Goal: Task Accomplishment & Management: Manage account settings

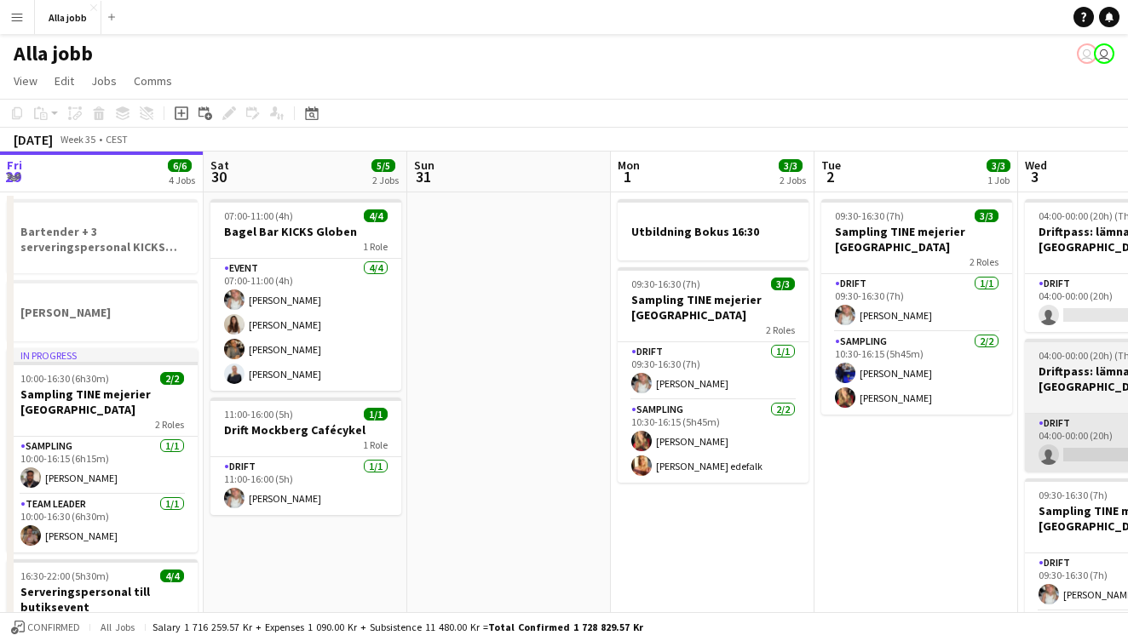
scroll to position [0, 519]
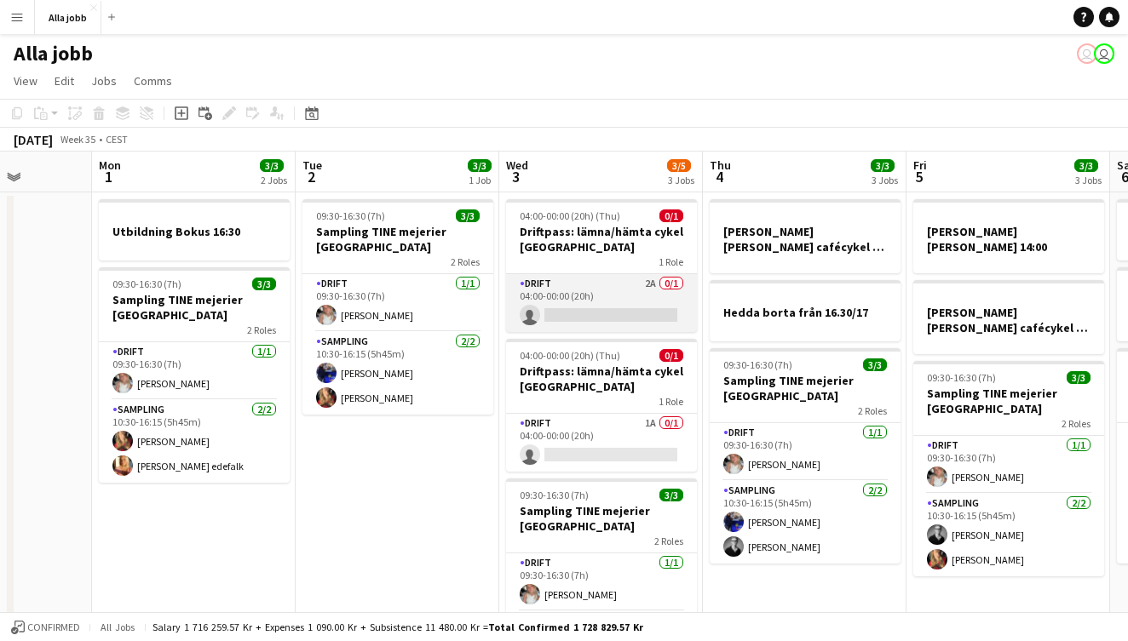
click at [588, 309] on app-card-role "Drift 2A 0/1 04:00-00:00 (20h) single-neutral-actions" at bounding box center [601, 303] width 191 height 58
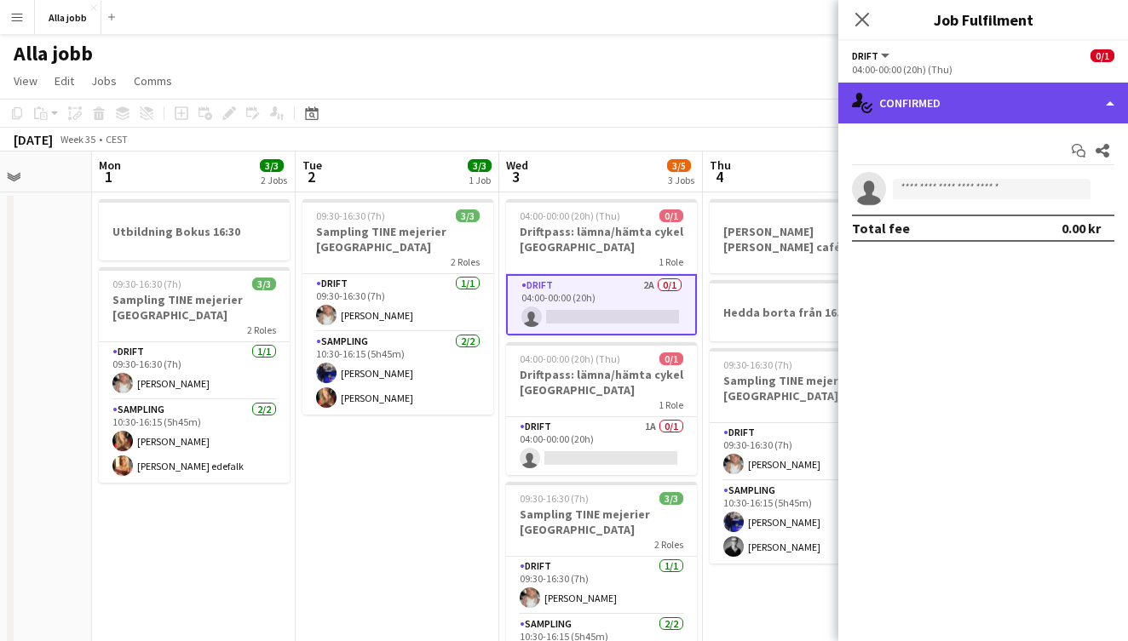
click at [964, 108] on div "single-neutral-actions-check-2 Confirmed" at bounding box center [983, 103] width 290 height 41
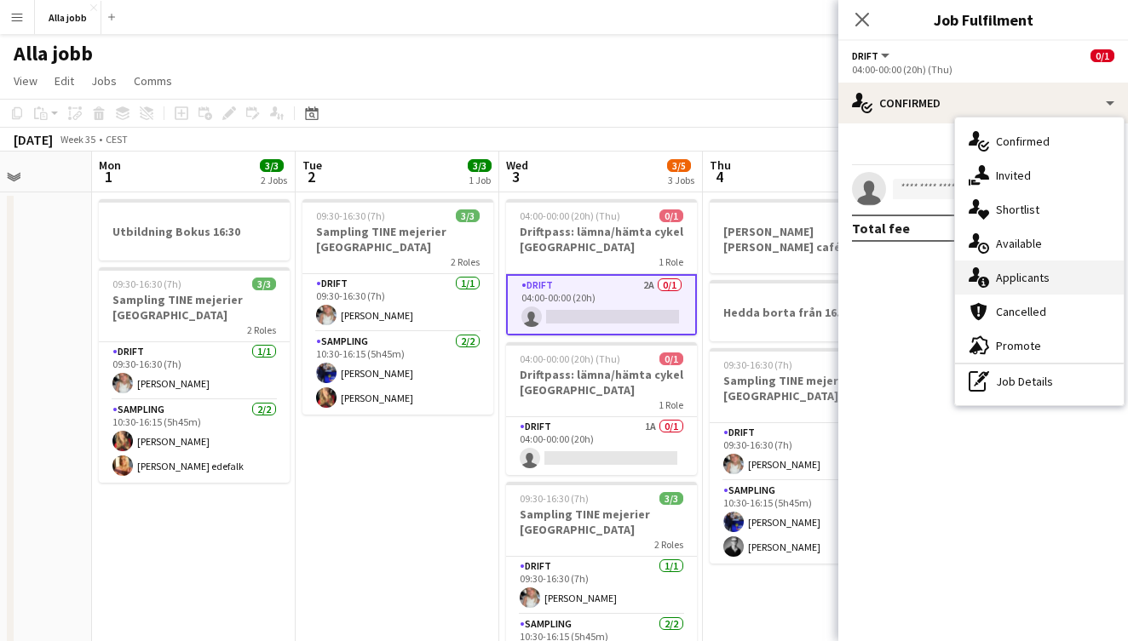
click at [1043, 273] on div "single-neutral-actions-information Applicants" at bounding box center [1039, 278] width 169 height 34
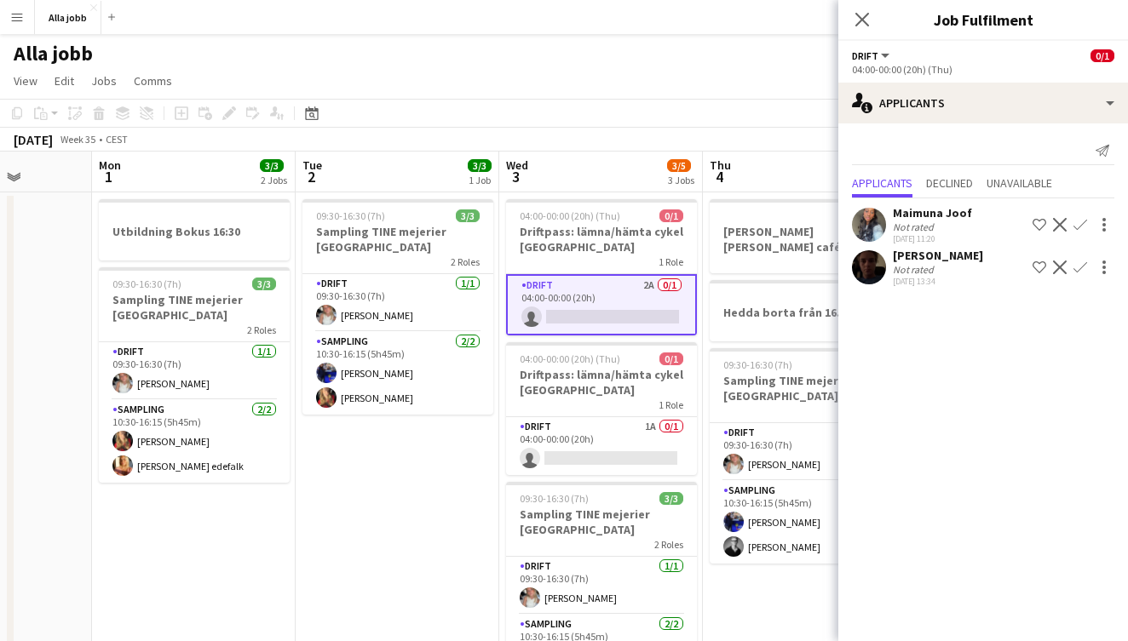
click at [1085, 267] on app-icon "Confirm" at bounding box center [1080, 268] width 14 height 14
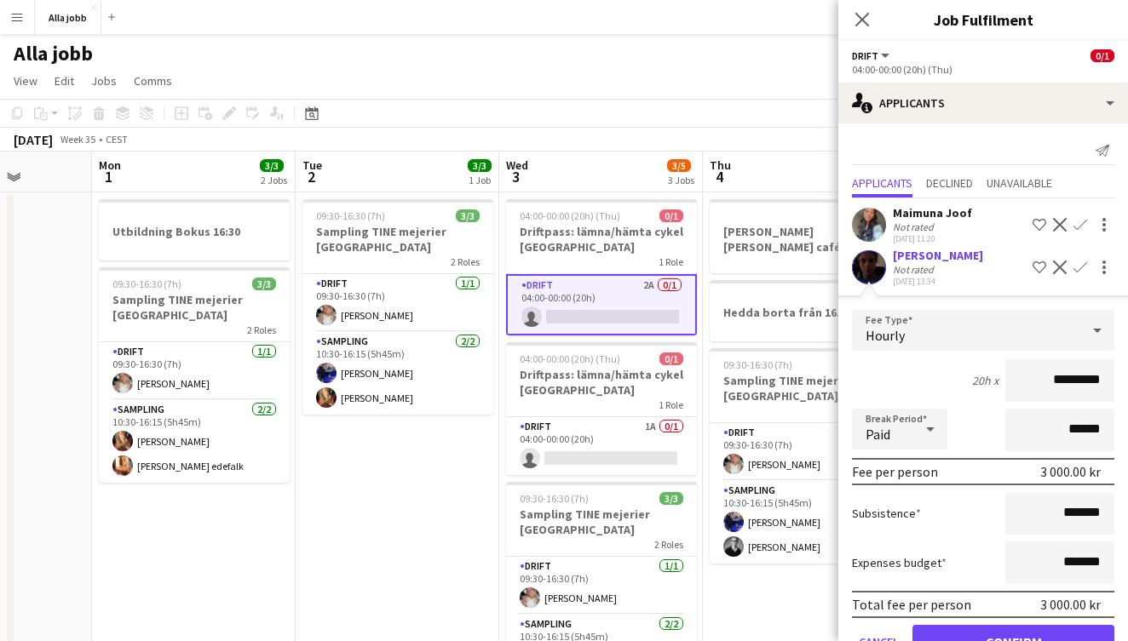
click at [422, 486] on app-date-cell "09:30-16:30 (7h) 3/3 Sampling TINE mejerier Stockholm 2 Roles Drift [DATE] 09:3…" at bounding box center [398, 515] width 204 height 645
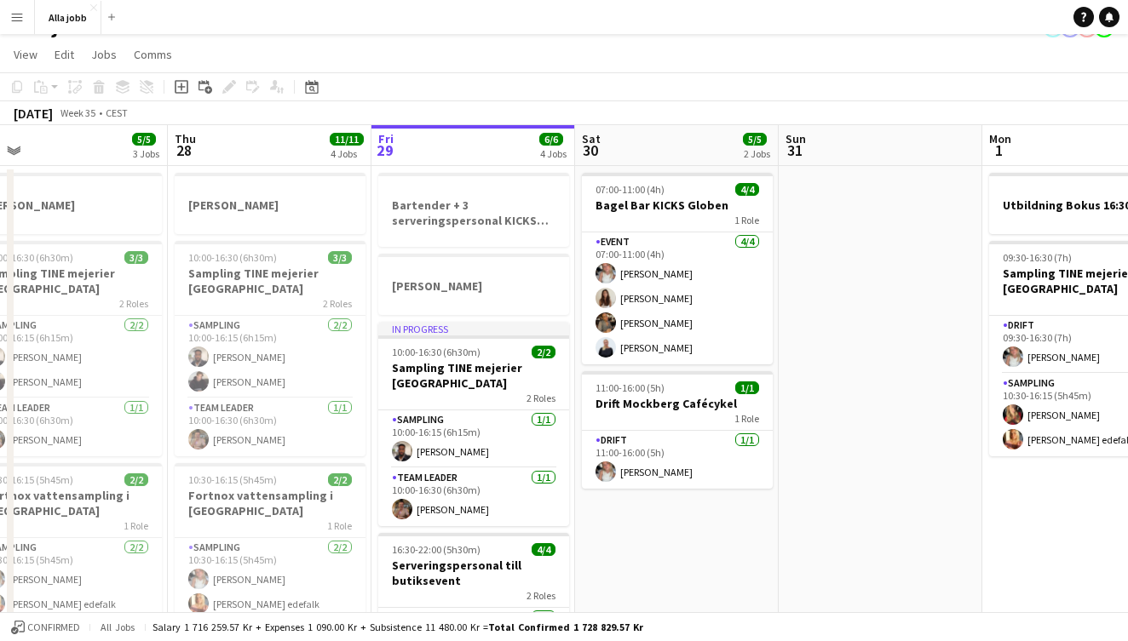
scroll to position [0, 455]
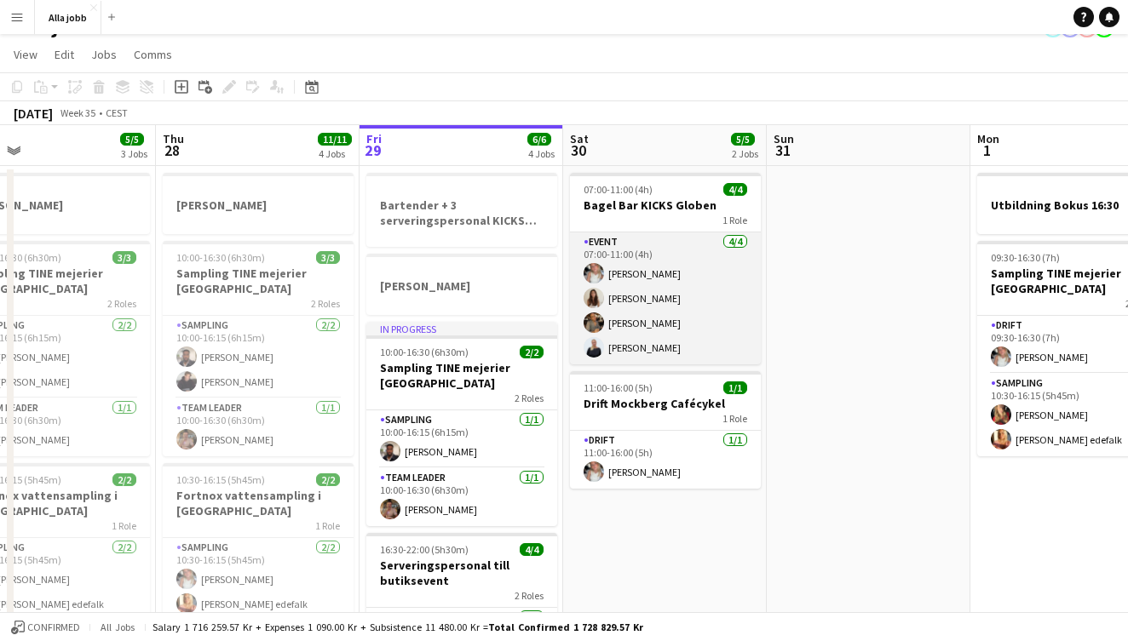
click at [637, 363] on app-card-role "Event [DATE] 07:00-11:00 (4h) [PERSON_NAME] Maja [PERSON_NAME] Nwaugo [PERSON_N…" at bounding box center [665, 299] width 191 height 132
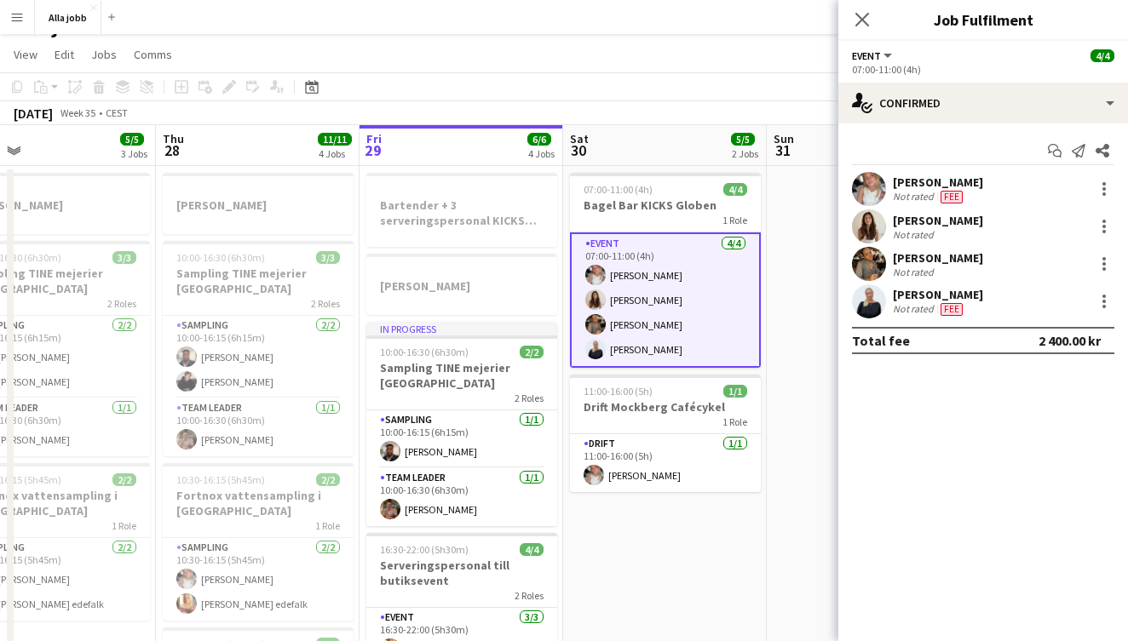
click at [876, 299] on app-user-avatar at bounding box center [869, 301] width 34 height 34
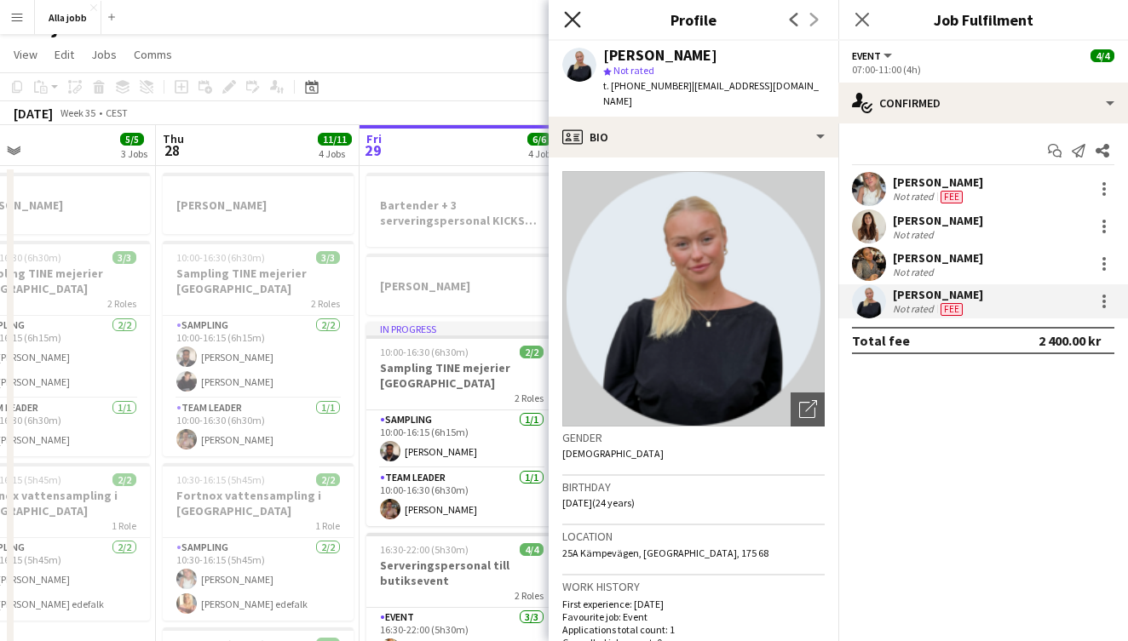
click at [577, 22] on icon "Close pop-in" at bounding box center [572, 19] width 16 height 16
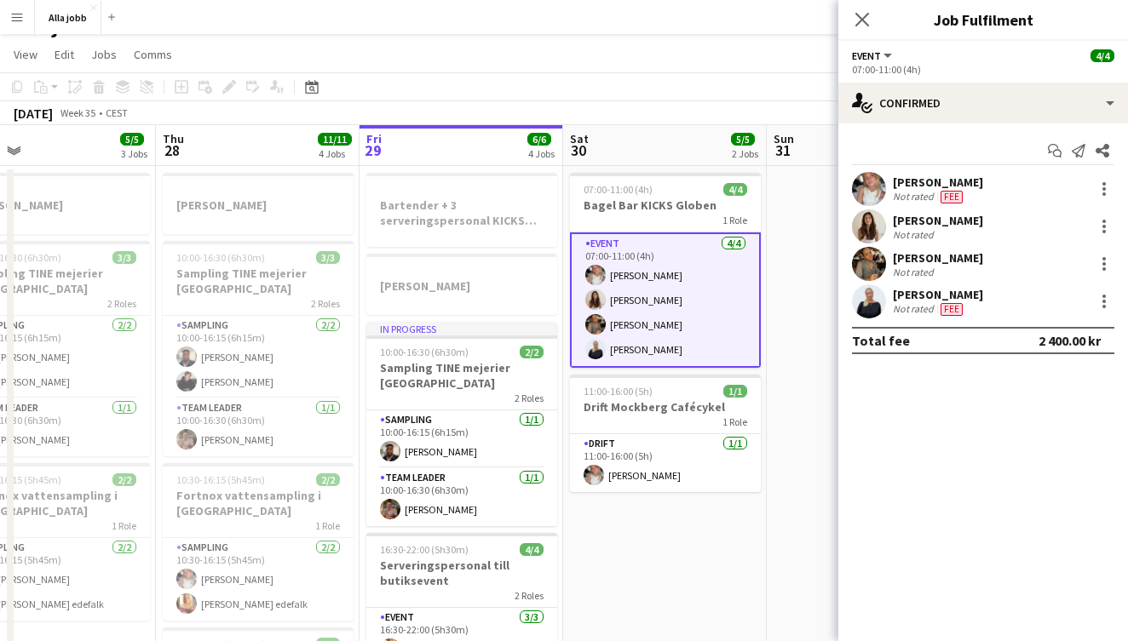
click at [871, 305] on app-user-avatar at bounding box center [869, 301] width 34 height 34
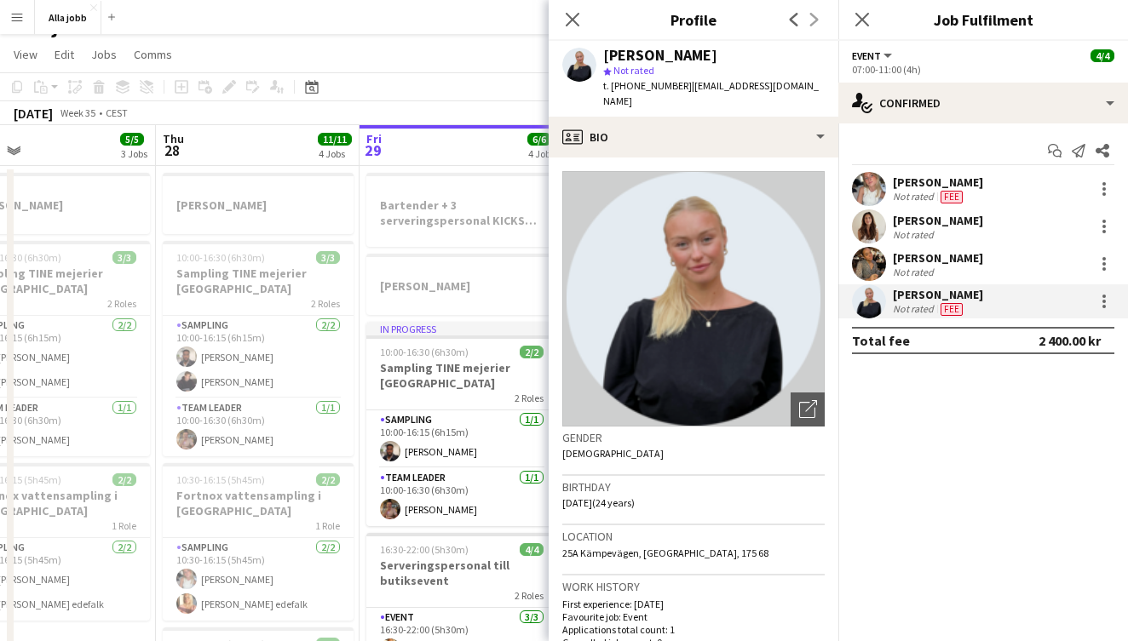
scroll to position [0, 0]
click at [572, 21] on icon "Close pop-in" at bounding box center [572, 19] width 16 height 16
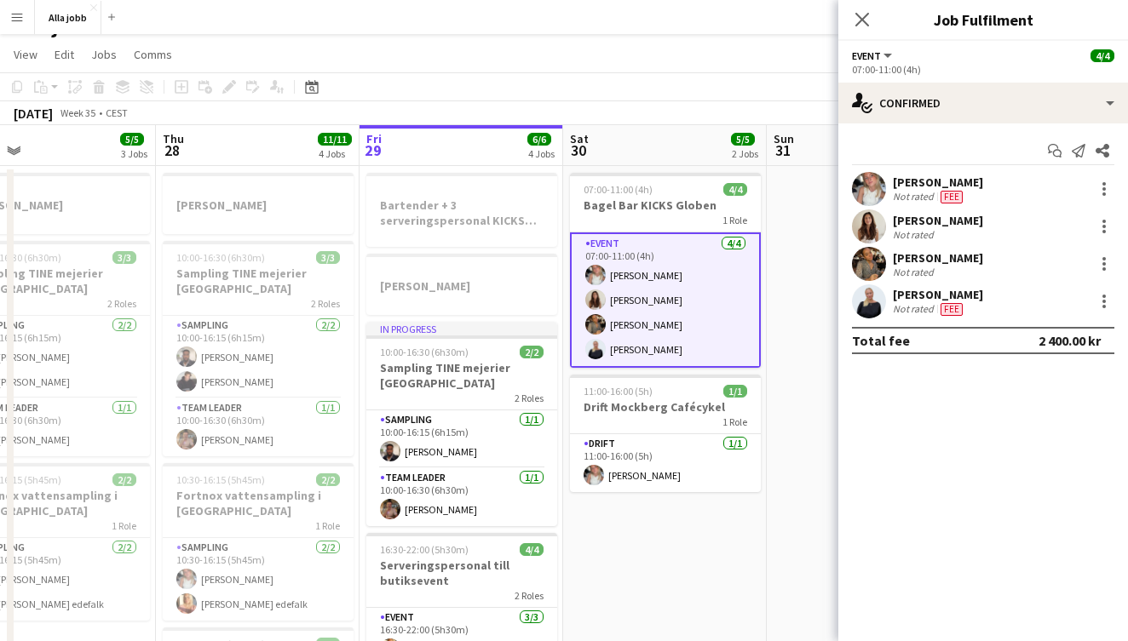
click at [865, 193] on app-user-avatar at bounding box center [869, 189] width 34 height 34
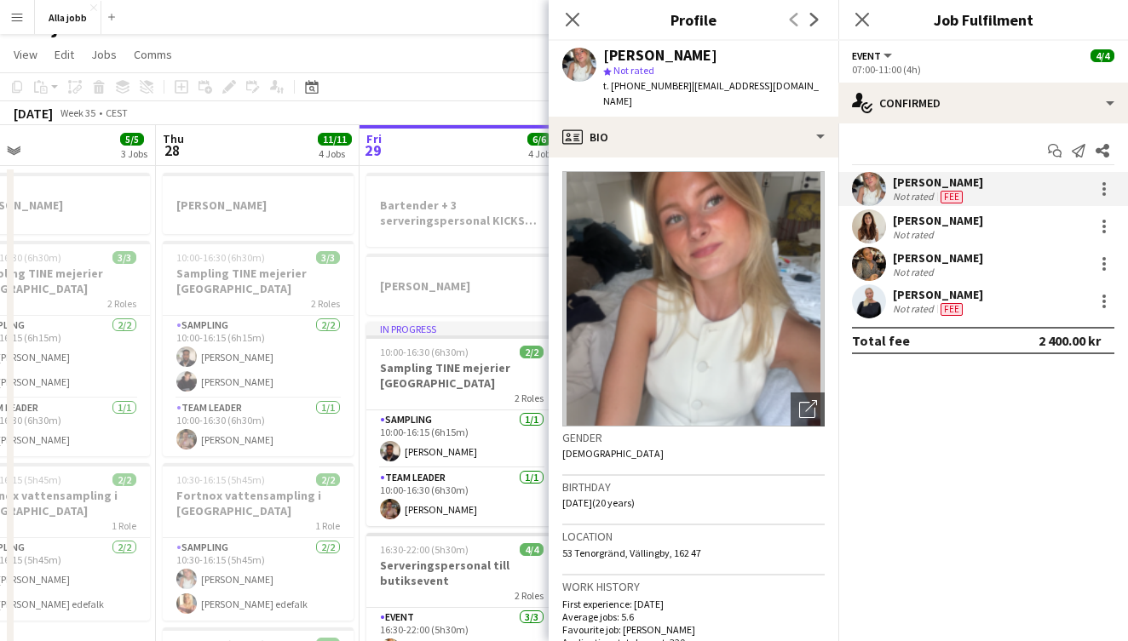
click at [869, 234] on app-user-avatar at bounding box center [869, 227] width 34 height 34
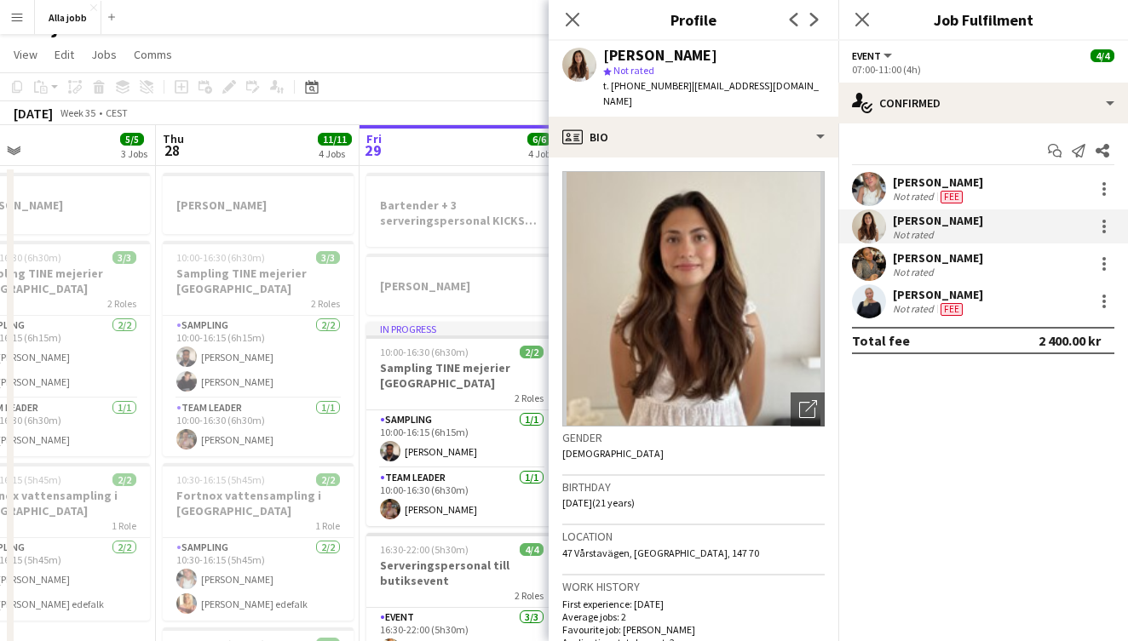
click at [870, 269] on app-user-avatar at bounding box center [869, 264] width 34 height 34
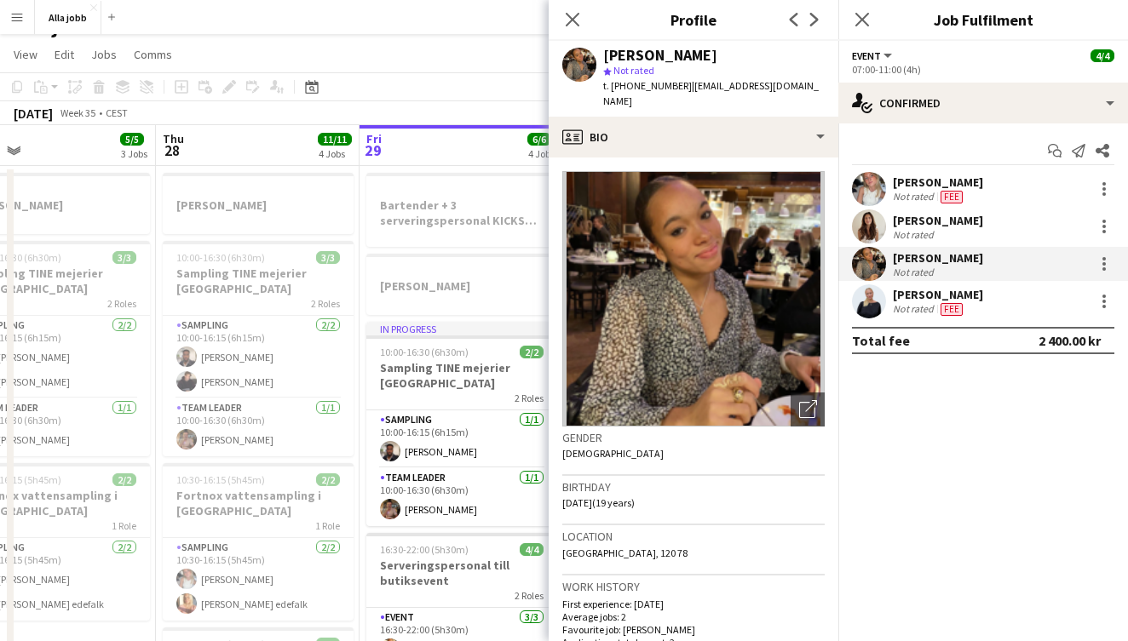
click at [876, 302] on app-user-avatar at bounding box center [869, 301] width 34 height 34
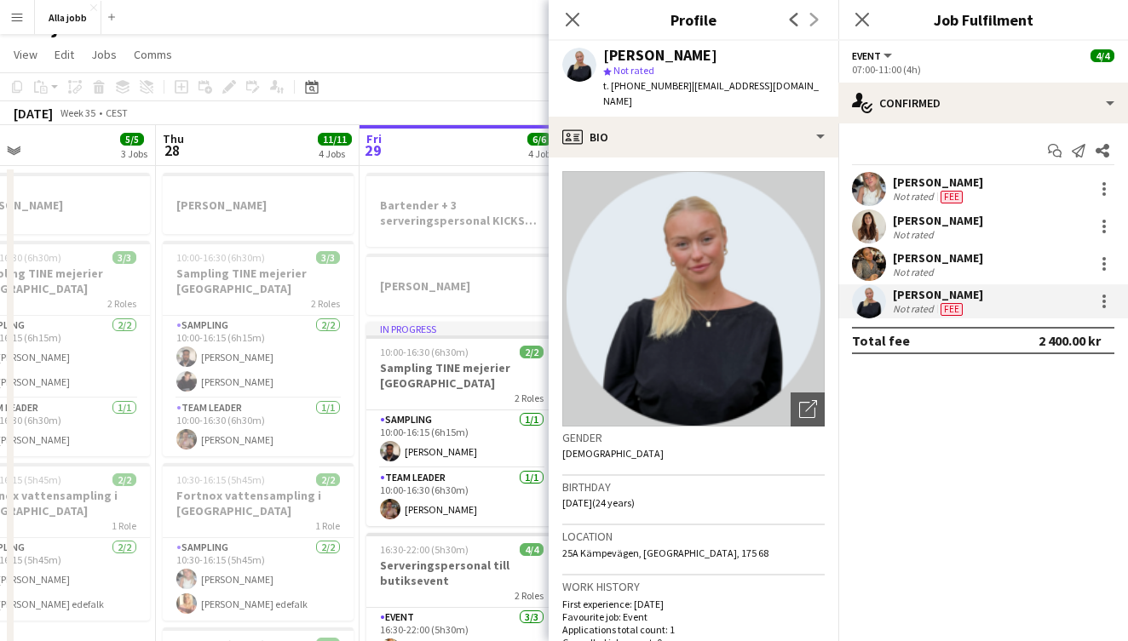
click at [876, 233] on app-user-avatar at bounding box center [869, 227] width 34 height 34
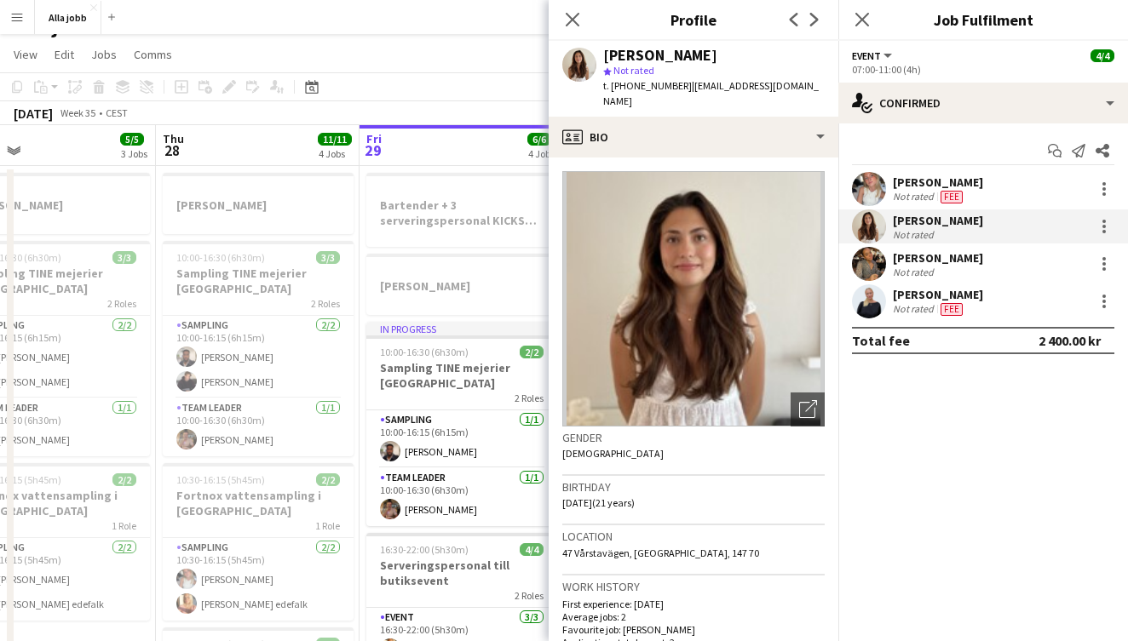
click at [871, 268] on app-user-avatar at bounding box center [869, 264] width 34 height 34
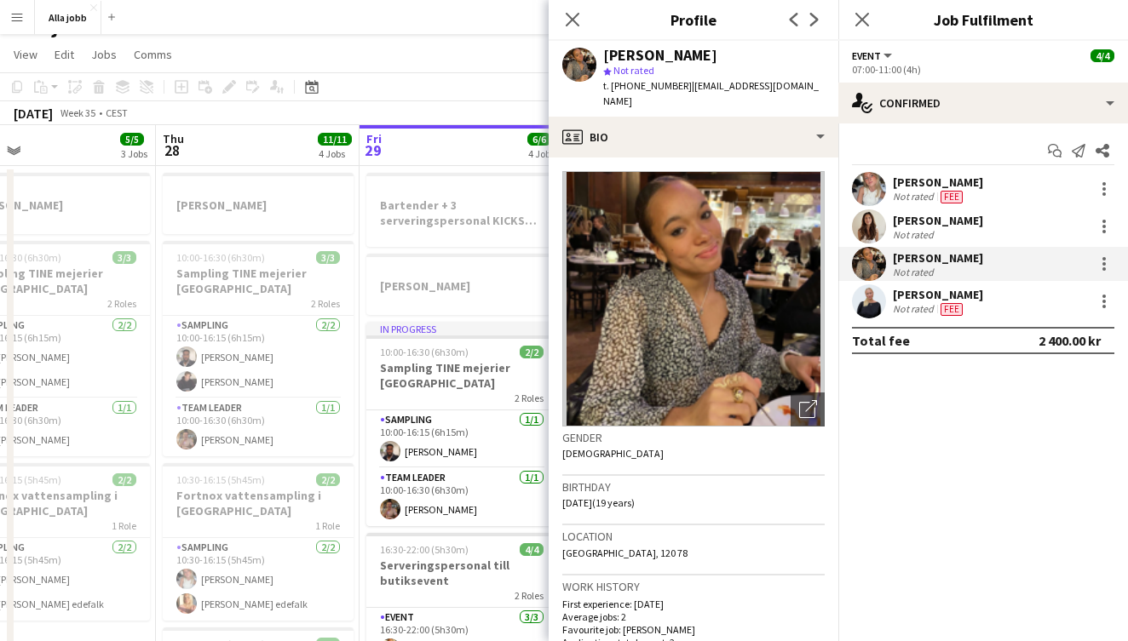
click at [876, 179] on app-user-avatar at bounding box center [869, 189] width 34 height 34
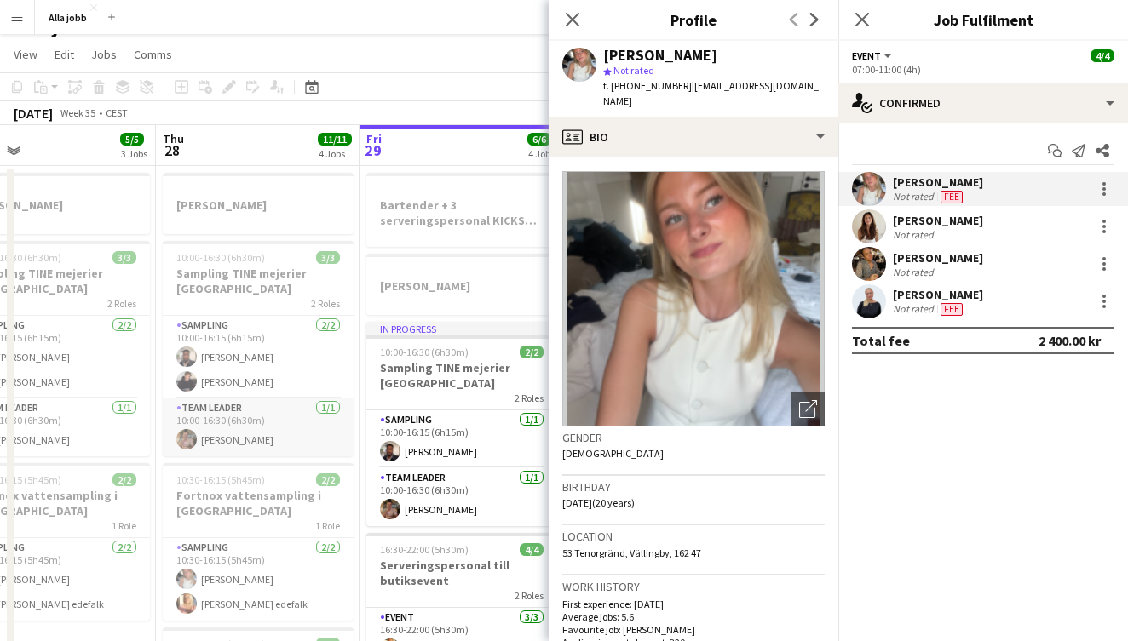
scroll to position [29, 0]
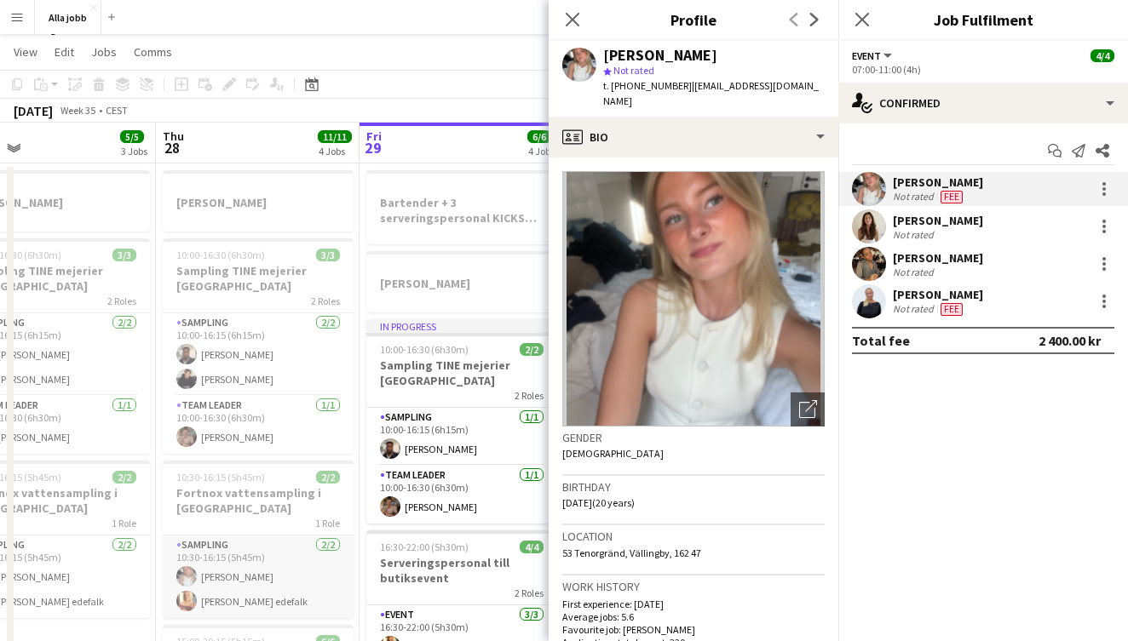
click at [262, 573] on app-card-role "Sampling [DATE] 10:30-16:15 (5h45m) [PERSON_NAME] [PERSON_NAME]" at bounding box center [258, 577] width 191 height 83
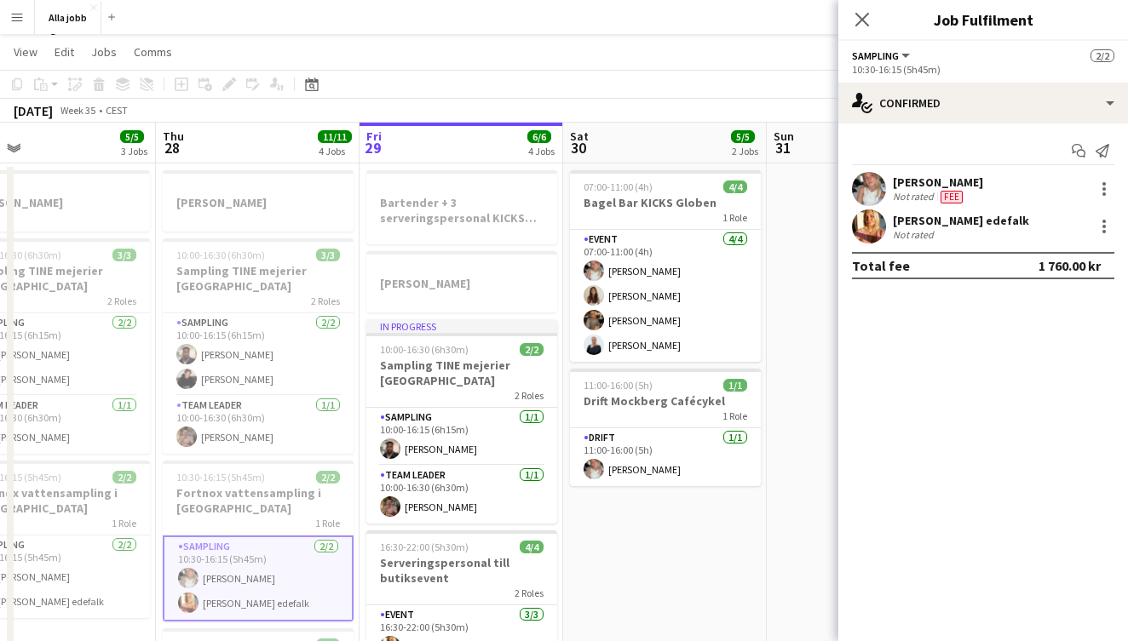
click at [861, 221] on app-user-avatar at bounding box center [869, 227] width 34 height 34
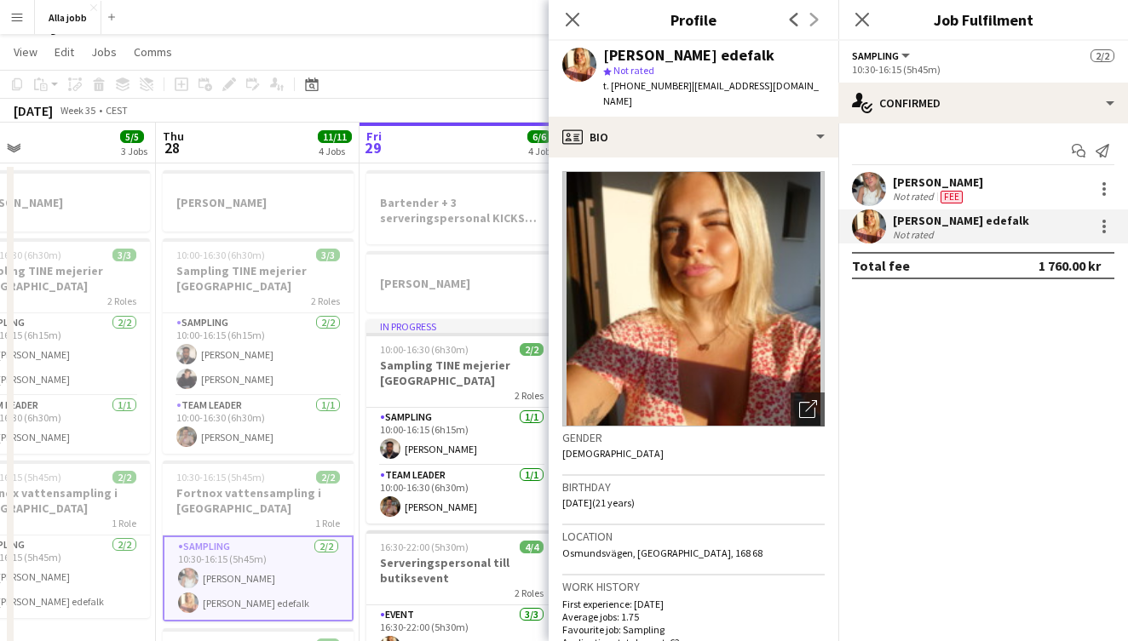
click at [879, 196] on app-user-avatar at bounding box center [869, 189] width 34 height 34
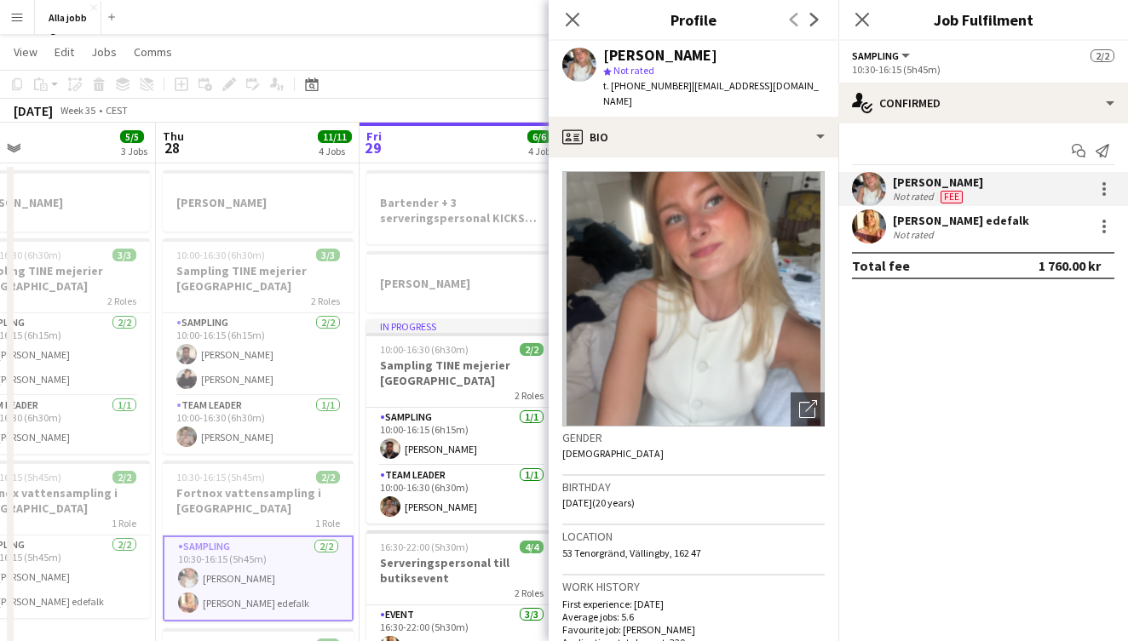
click at [878, 223] on app-user-avatar at bounding box center [869, 227] width 34 height 34
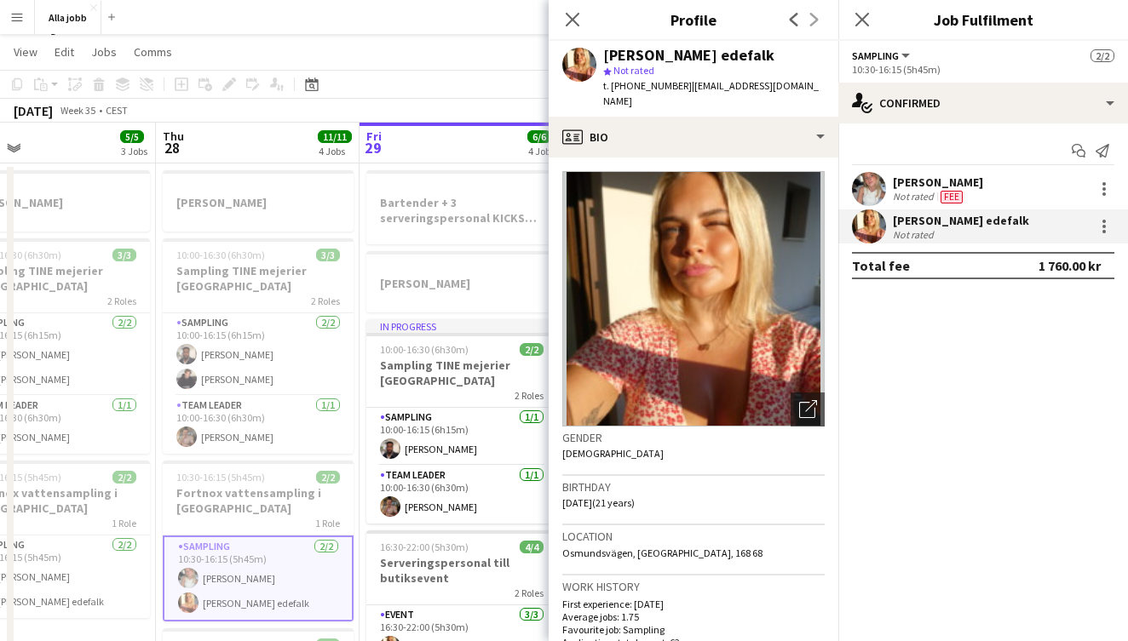
click at [871, 192] on app-user-avatar at bounding box center [869, 189] width 34 height 34
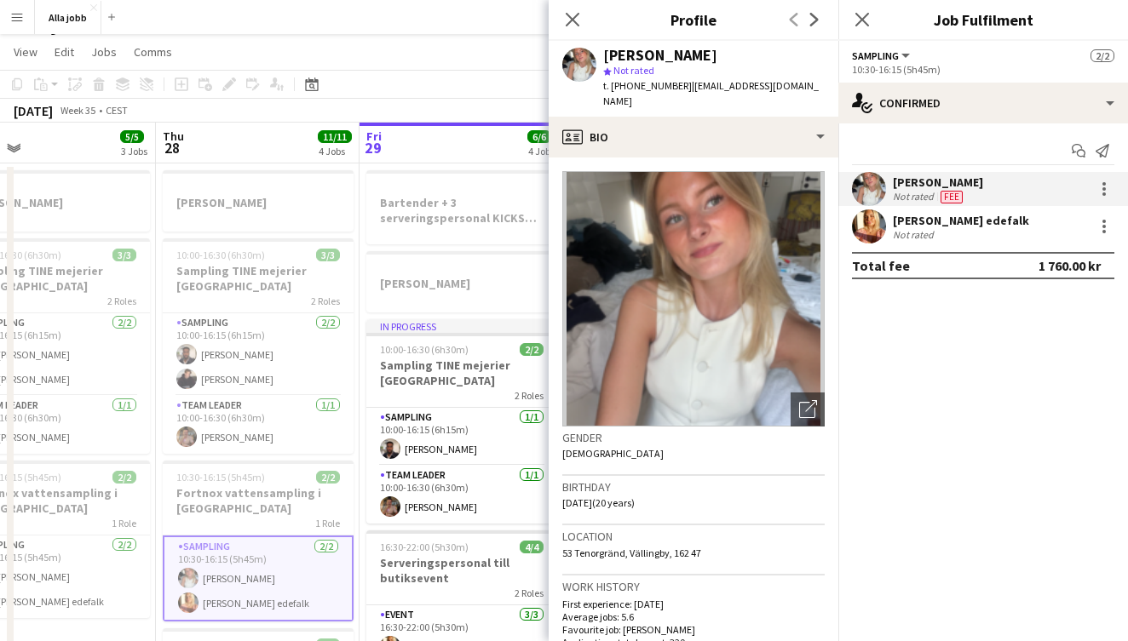
click at [865, 236] on app-user-avatar at bounding box center [869, 227] width 34 height 34
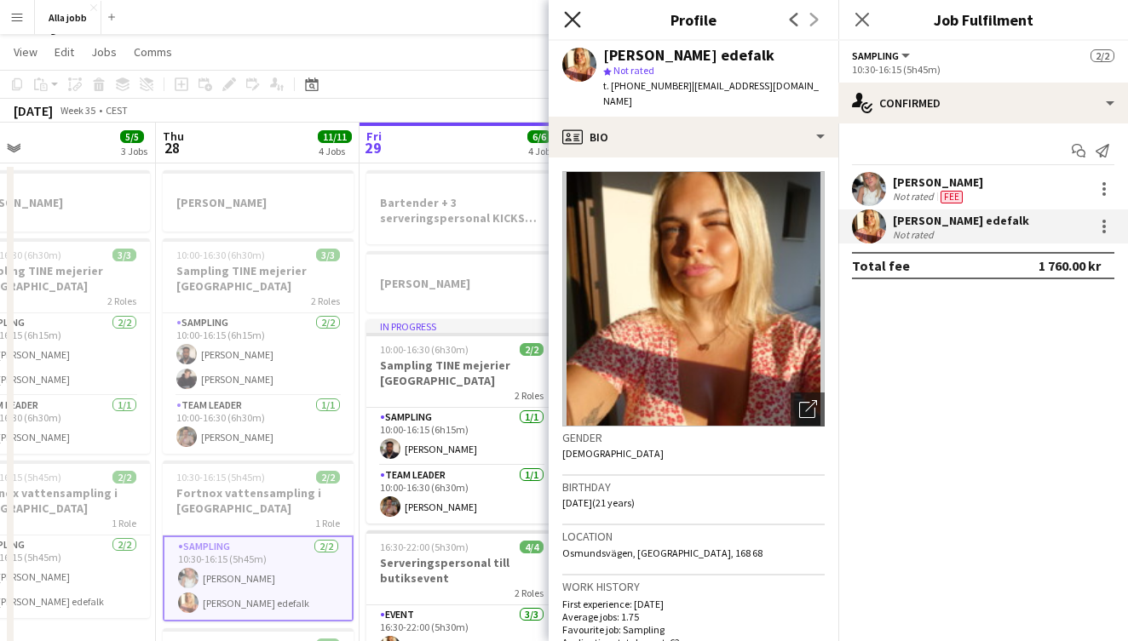
click at [578, 26] on icon at bounding box center [572, 19] width 16 height 16
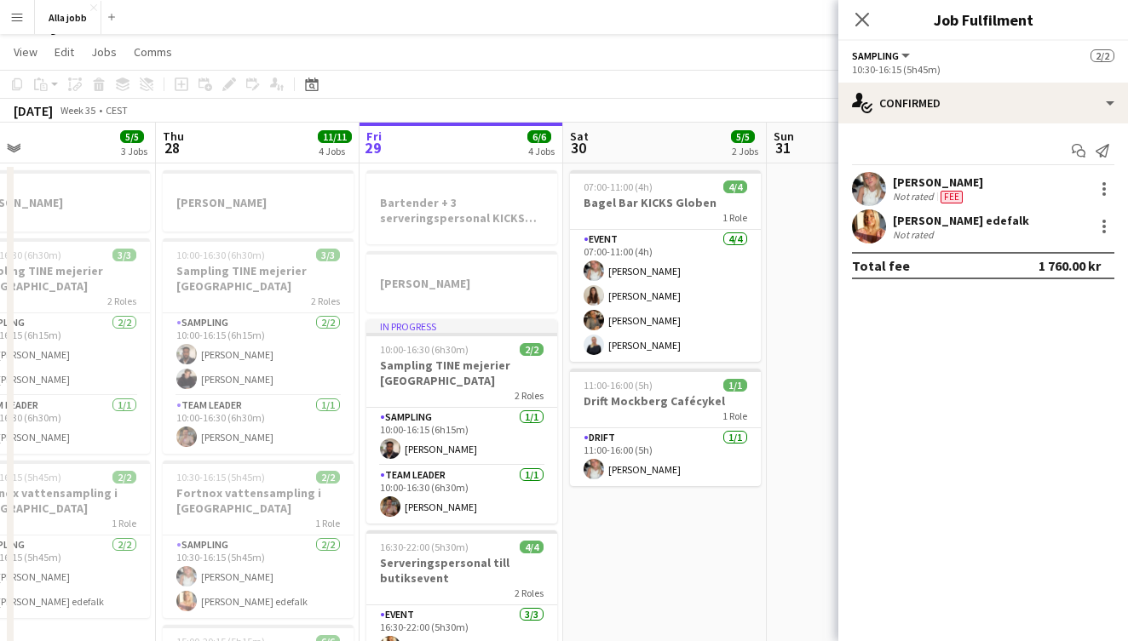
scroll to position [0, 0]
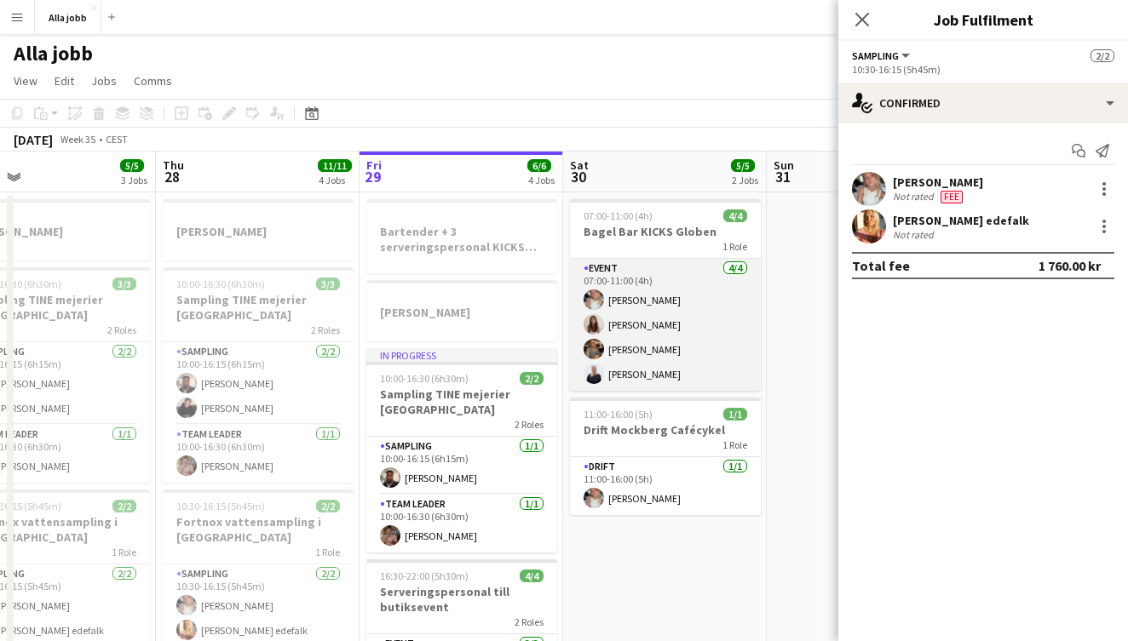
click at [670, 350] on app-card-role "Event [DATE] 07:00-11:00 (4h) [PERSON_NAME] Maja [PERSON_NAME] Nwaugo [PERSON_N…" at bounding box center [665, 325] width 191 height 132
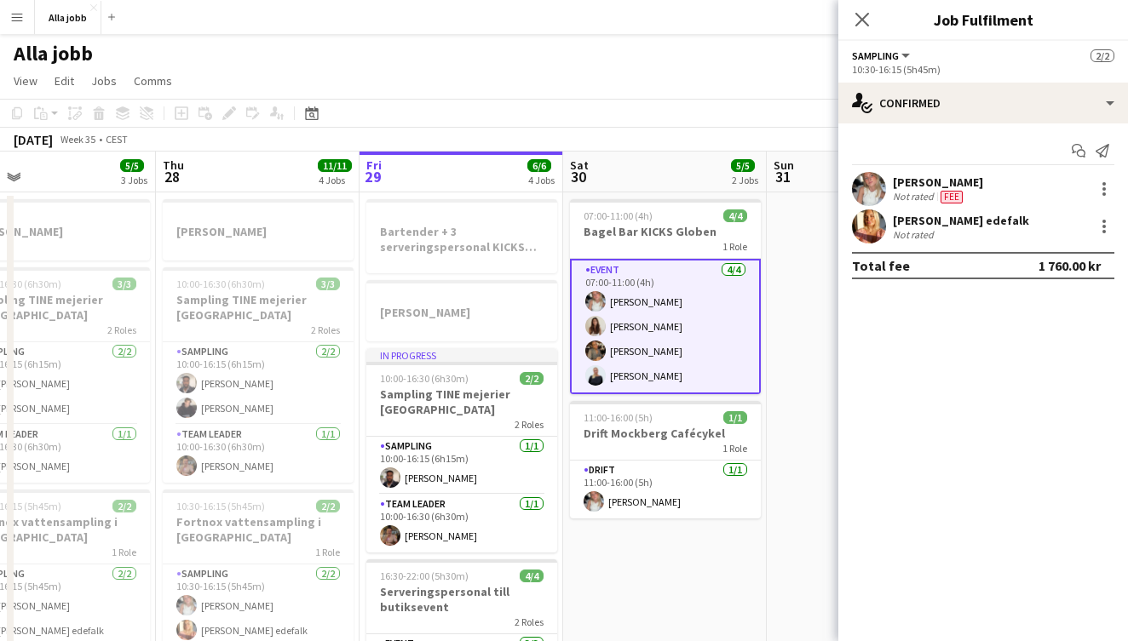
click at [978, 129] on div "Start chat Send notification [PERSON_NAME] Not rated Fee [PERSON_NAME] edefalk …" at bounding box center [983, 209] width 290 height 170
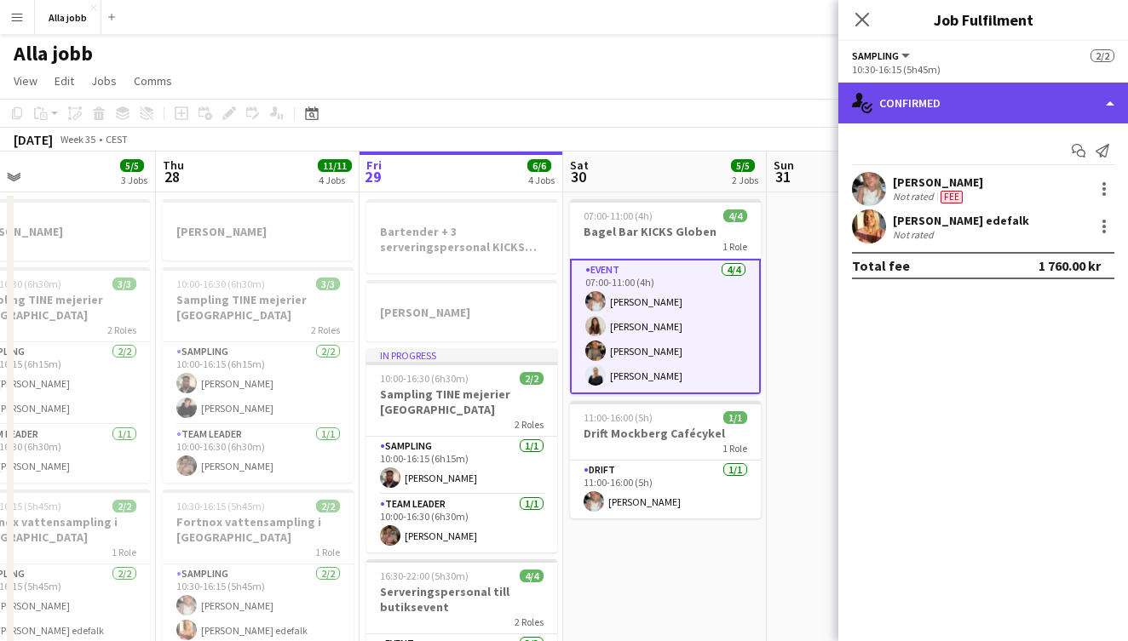
click at [977, 115] on div "single-neutral-actions-check-2 Confirmed" at bounding box center [983, 103] width 290 height 41
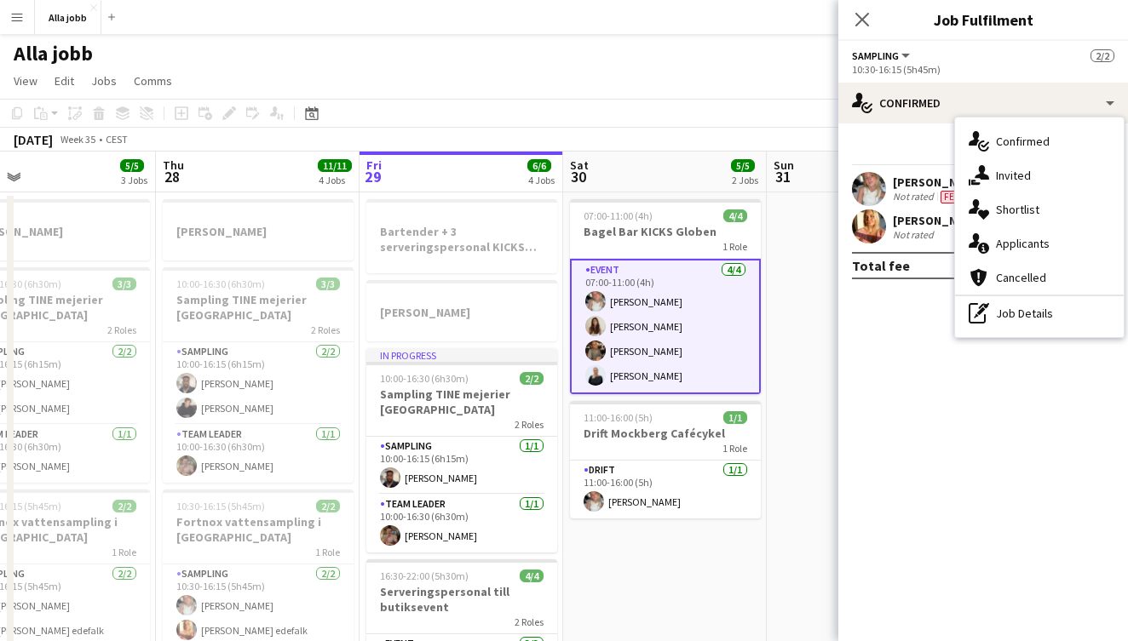
click at [704, 336] on app-card-role "Event [DATE] 07:00-11:00 (4h) [PERSON_NAME] Maja [PERSON_NAME] Nwaugo [PERSON_N…" at bounding box center [665, 326] width 191 height 135
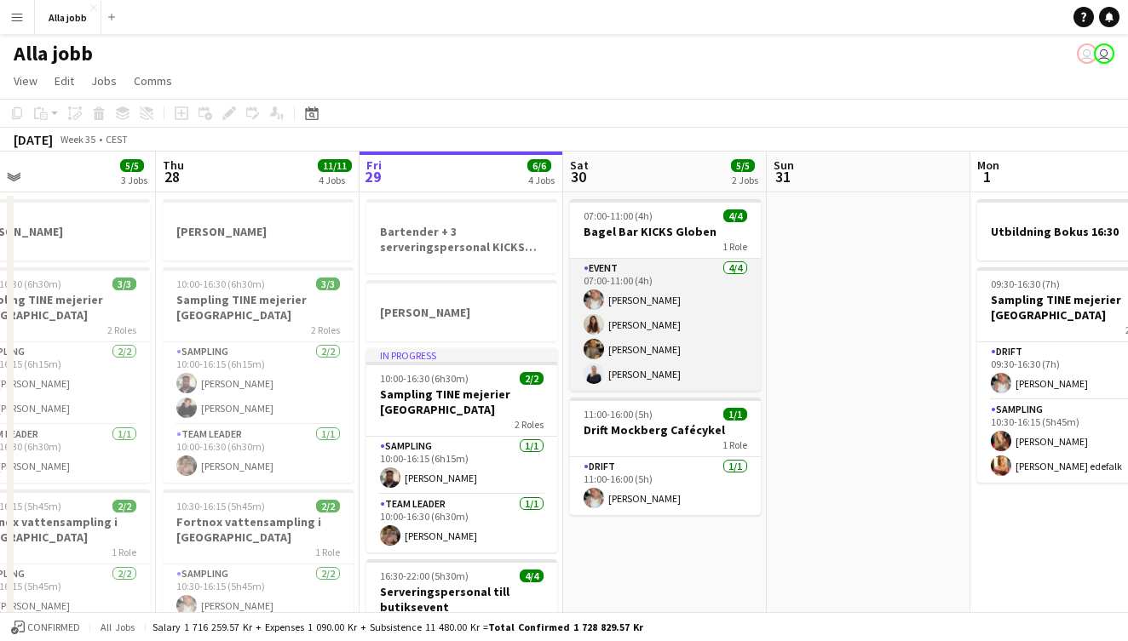
click at [704, 336] on app-card-role "Event [DATE] 07:00-11:00 (4h) [PERSON_NAME] Maja [PERSON_NAME] Nwaugo [PERSON_N…" at bounding box center [665, 325] width 191 height 132
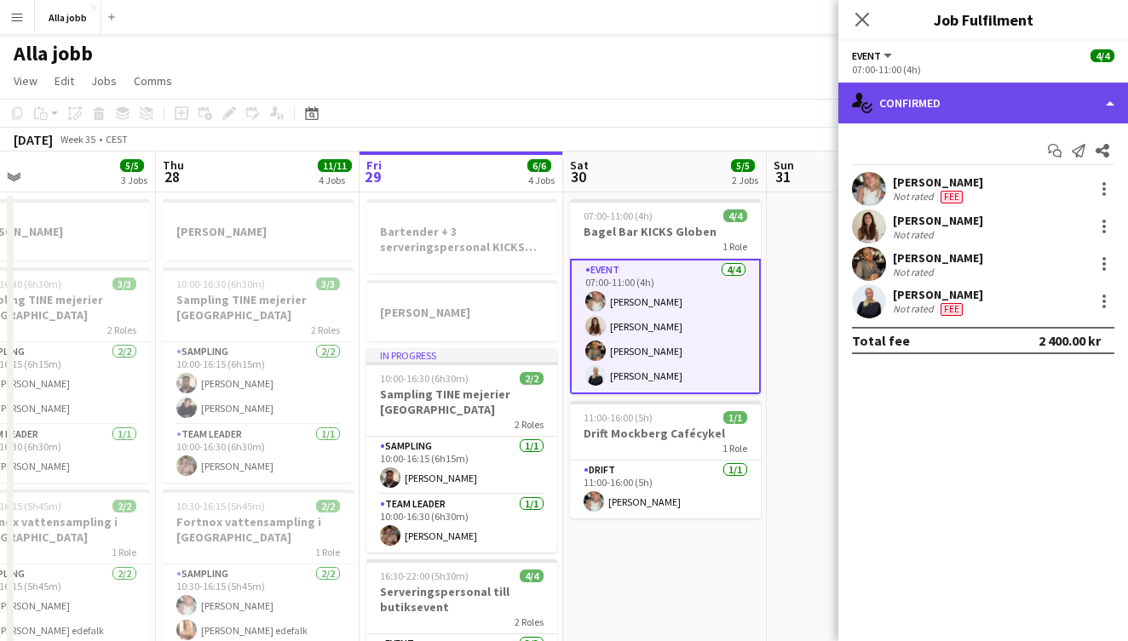
click at [934, 100] on div "single-neutral-actions-check-2 Confirmed" at bounding box center [983, 103] width 290 height 41
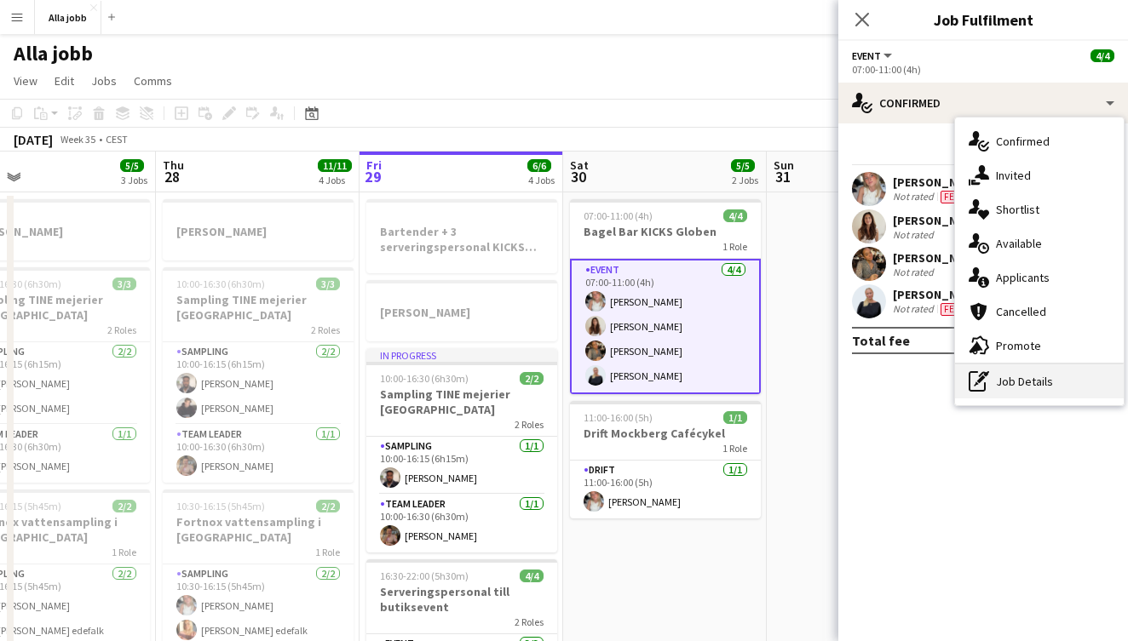
click at [1008, 387] on div "pen-write Job Details" at bounding box center [1039, 382] width 169 height 34
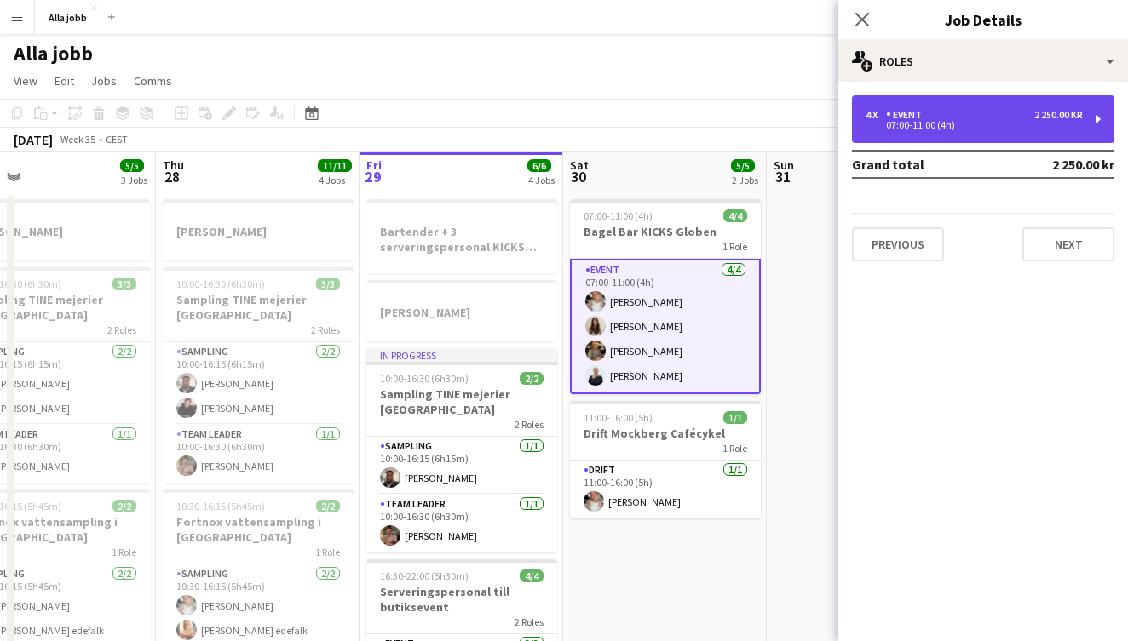
click at [1003, 114] on div "4 x Event 2 250.00 kr" at bounding box center [973, 115] width 217 height 12
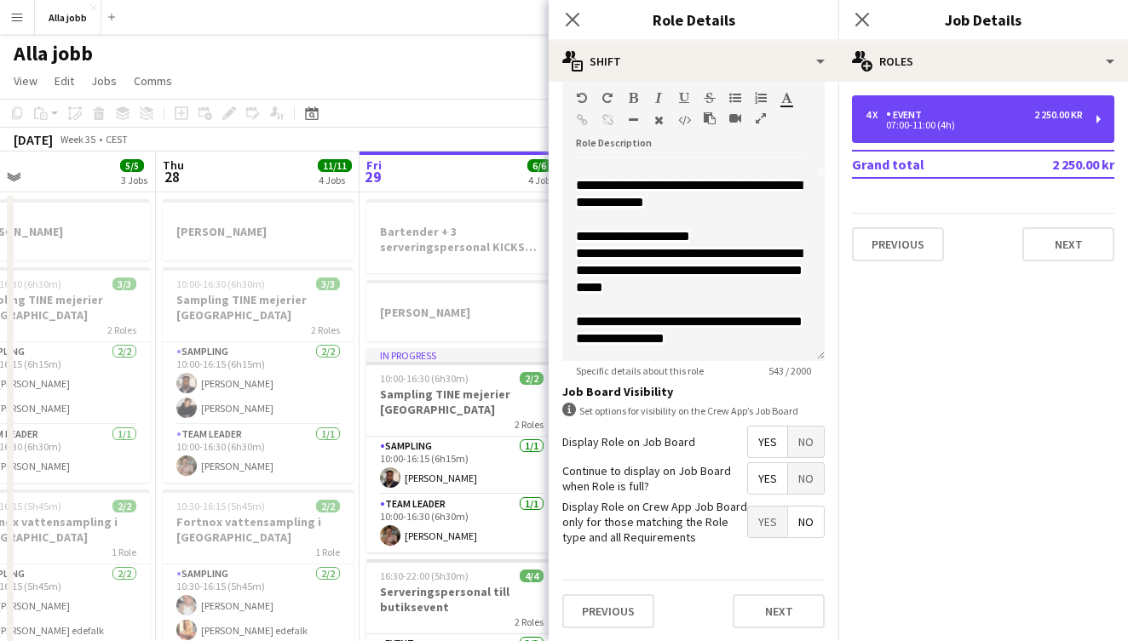
scroll to position [239, 0]
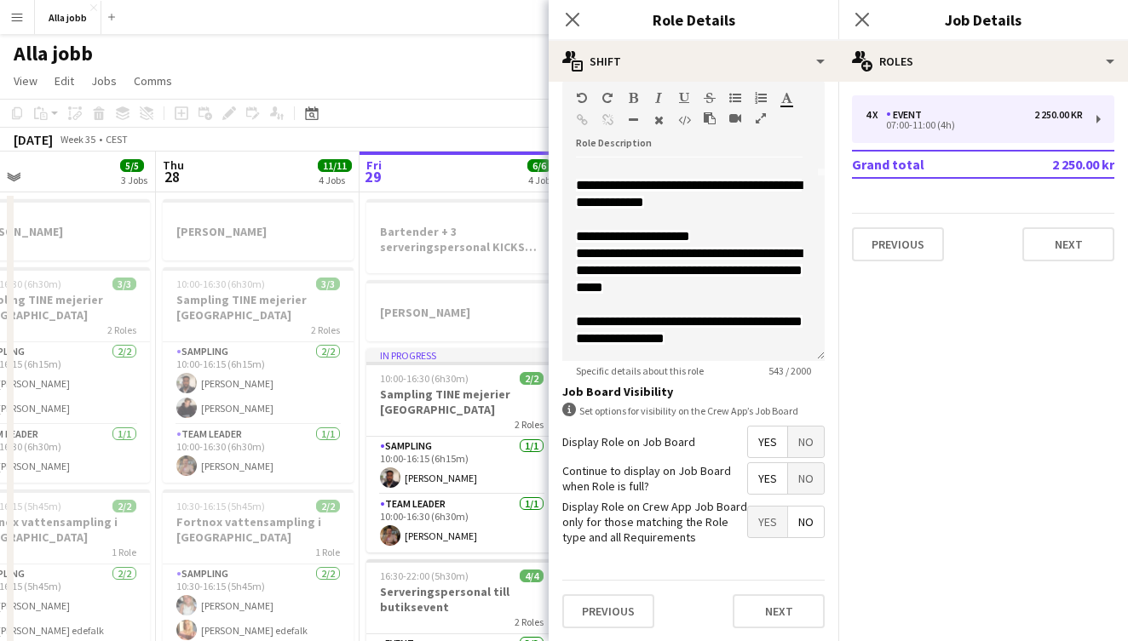
click at [473, 101] on app-toolbar "Copy Paste Paste Command V Paste with crew Command Shift V Paste linked Job [GE…" at bounding box center [564, 113] width 1128 height 29
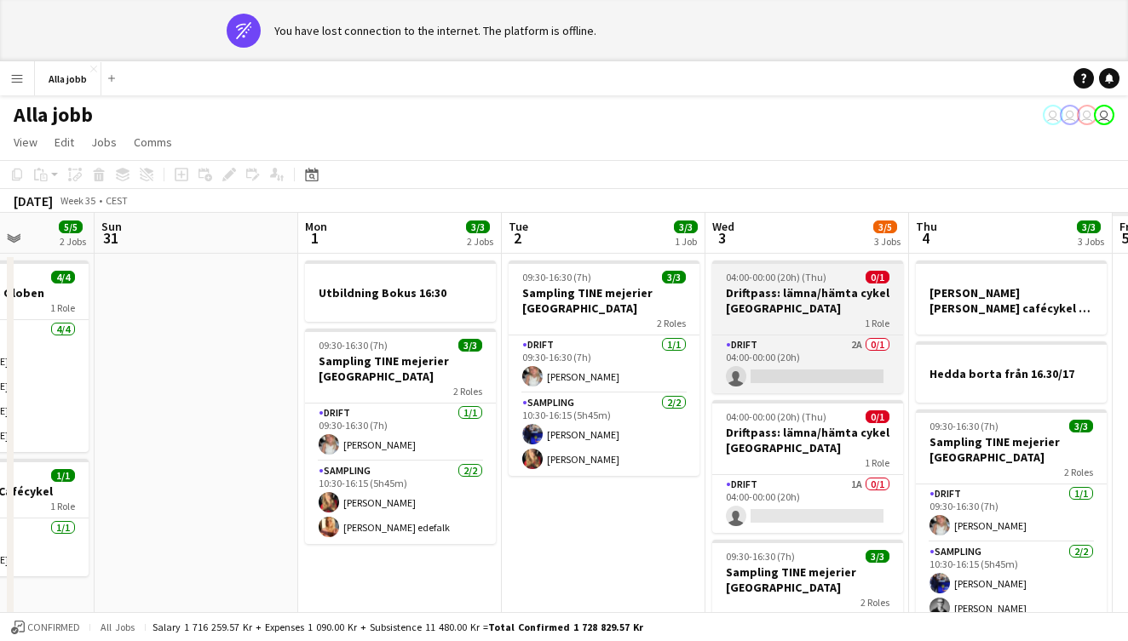
scroll to position [0, 721]
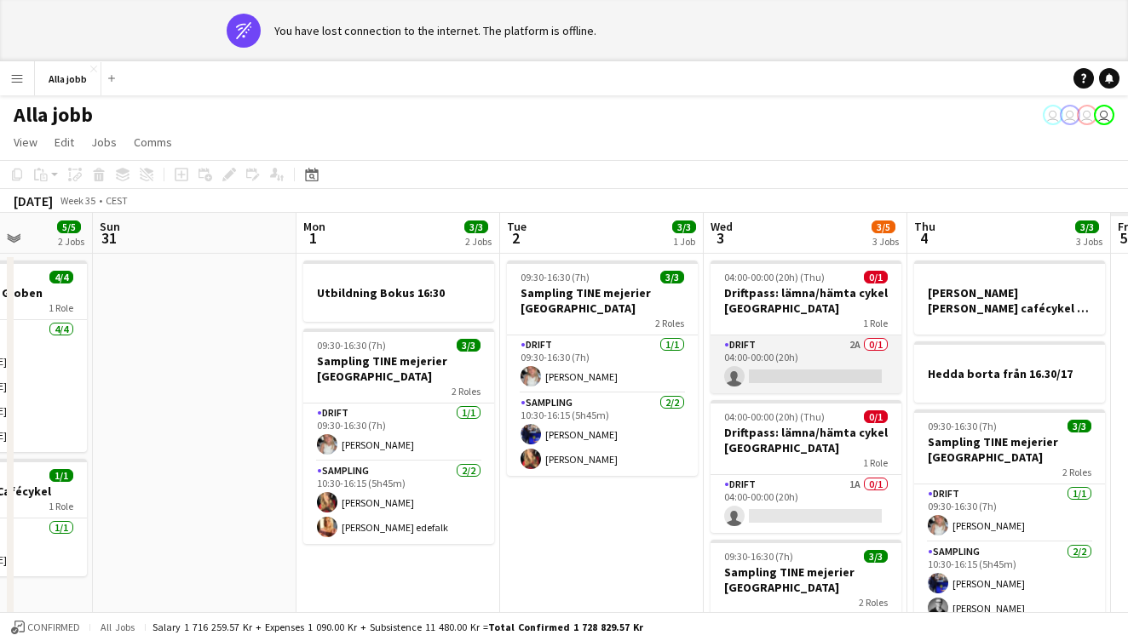
click at [802, 366] on app-card-role "Drift 2A 0/1 04:00-00:00 (20h) single-neutral-actions" at bounding box center [805, 365] width 191 height 58
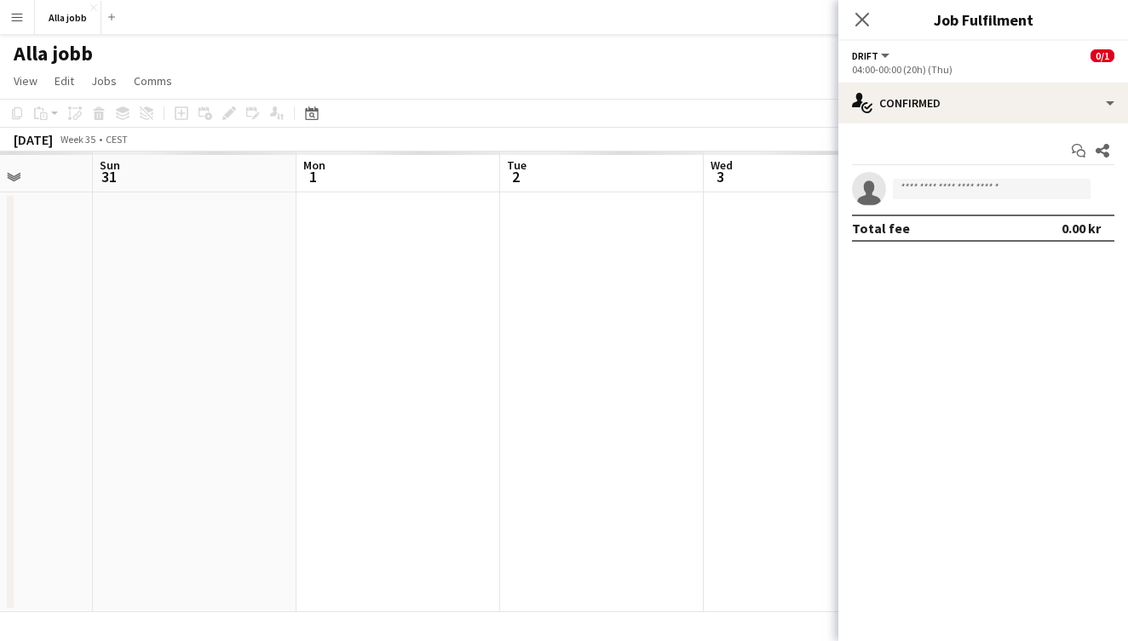
click at [932, 60] on div "Drift All roles Drift 0/1" at bounding box center [983, 55] width 262 height 15
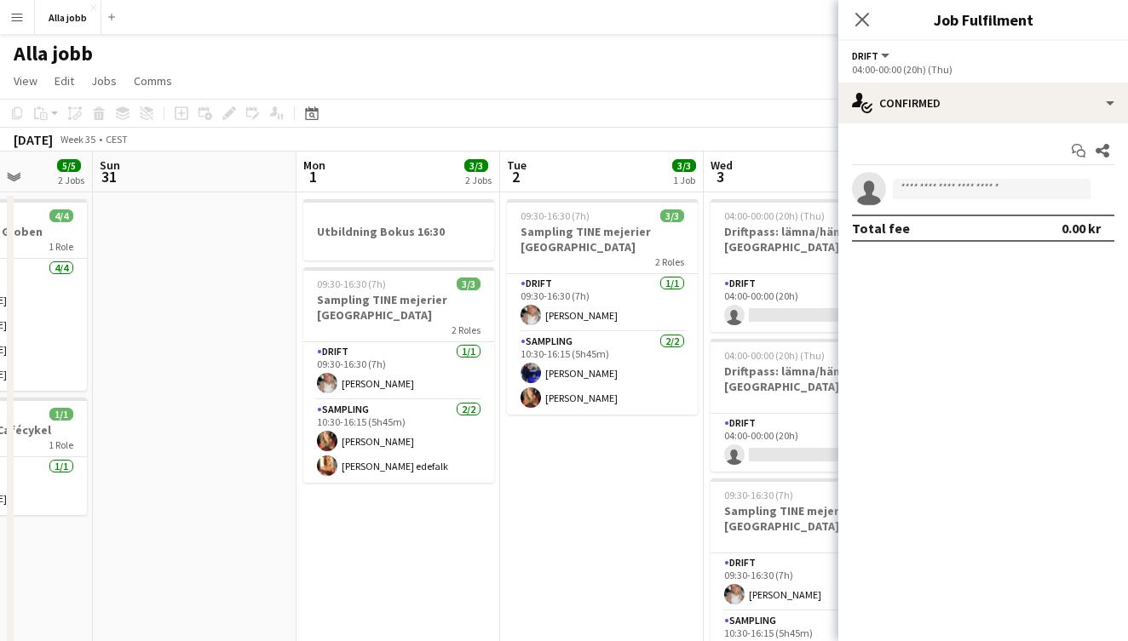
click at [746, 333] on app-date-cell "04:00-00:00 (20h) (Thu) 0/1 Driftpass: lämna/hämta cykel Köpenhamn 1 Role Drift…" at bounding box center [806, 568] width 204 height 750
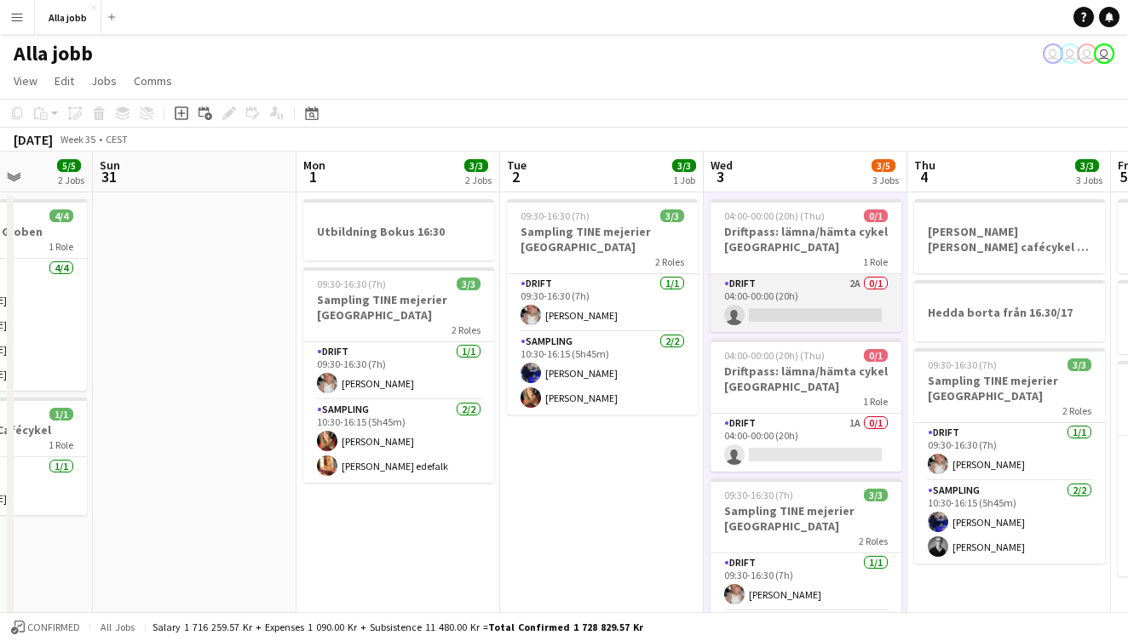
click at [763, 303] on app-card-role "Drift 2A 0/1 04:00-00:00 (20h) single-neutral-actions" at bounding box center [805, 303] width 191 height 58
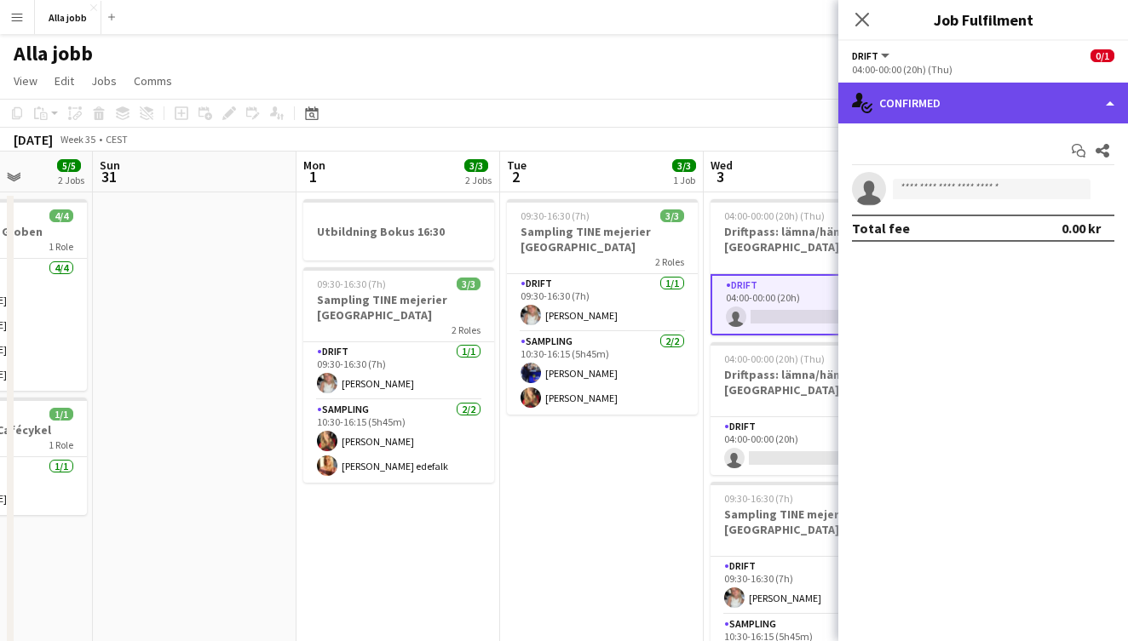
click at [913, 103] on div "single-neutral-actions-check-2 Confirmed" at bounding box center [983, 103] width 290 height 41
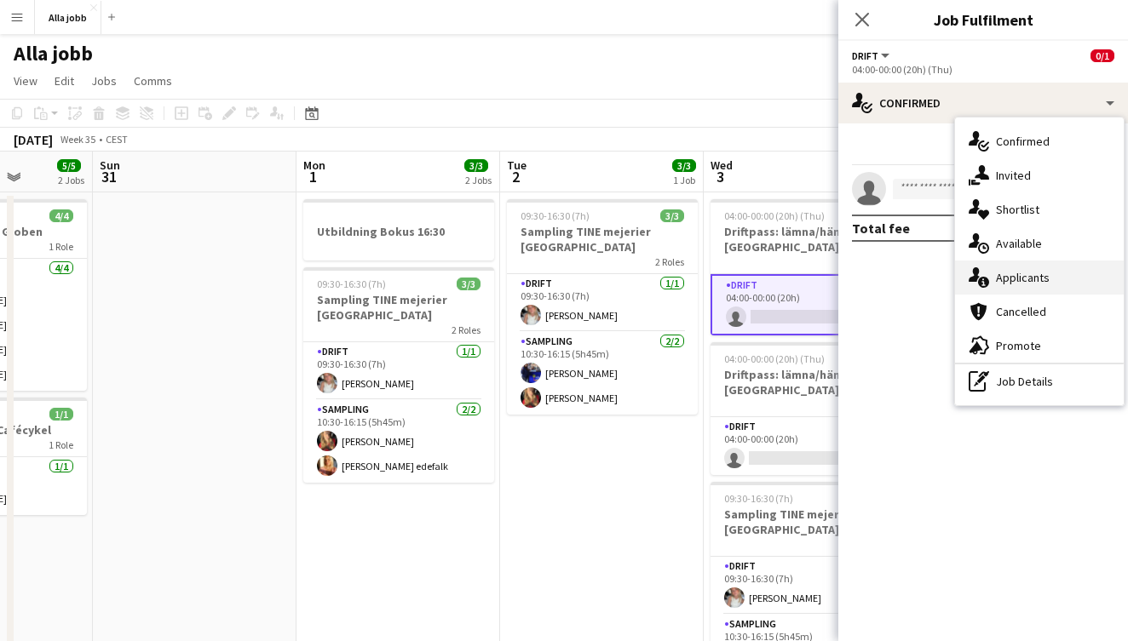
click at [1012, 285] on div "single-neutral-actions-information Applicants" at bounding box center [1039, 278] width 169 height 34
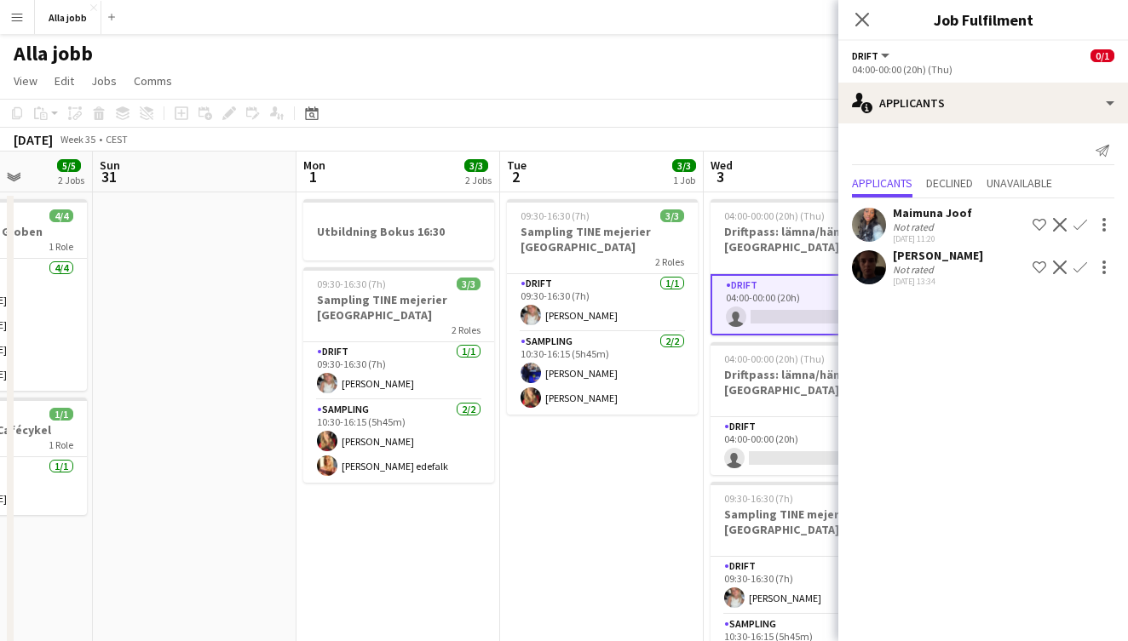
click at [1080, 267] on app-icon "Confirm" at bounding box center [1080, 268] width 14 height 14
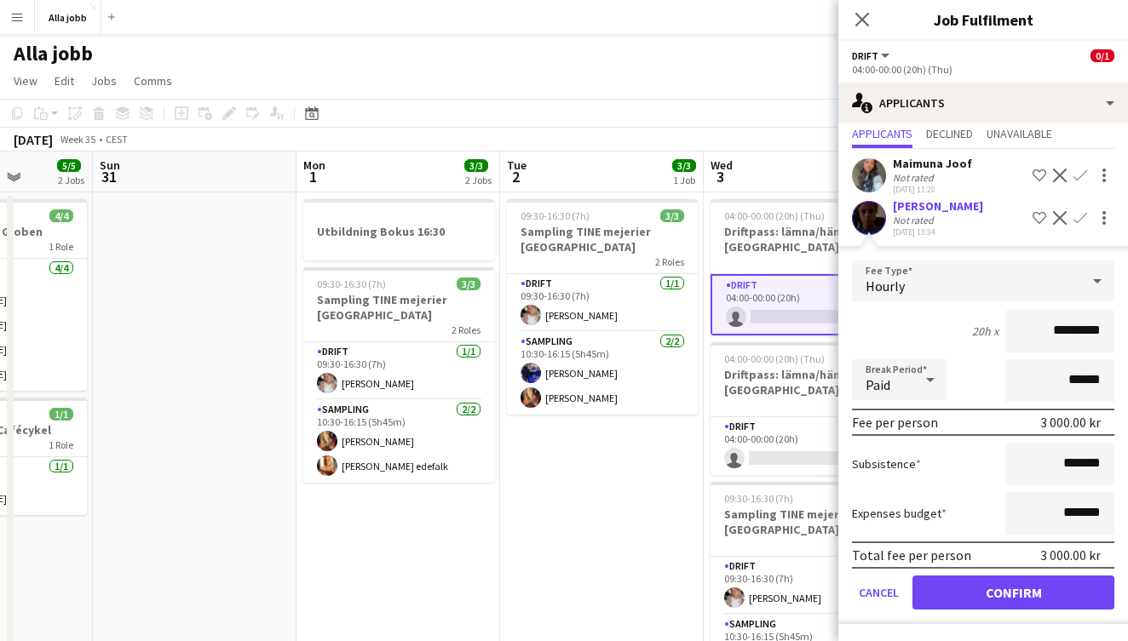
scroll to position [49, 0]
click at [1000, 597] on button "Confirm" at bounding box center [1013, 593] width 202 height 34
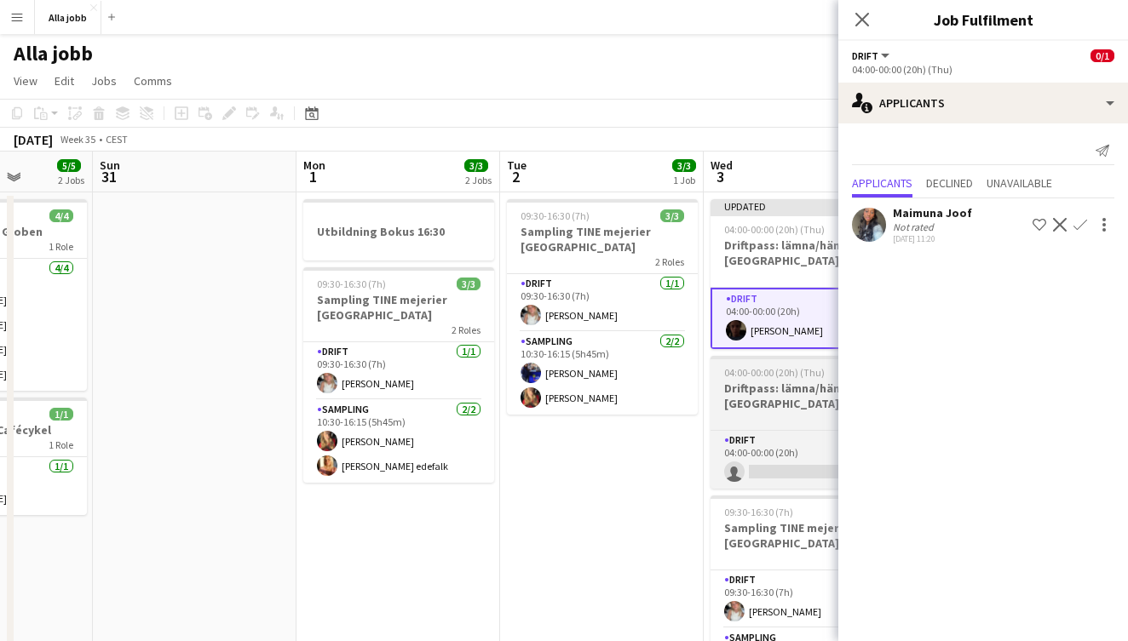
click at [717, 405] on h3 "Driftpass: lämna/hämta cykel [GEOGRAPHIC_DATA]" at bounding box center [805, 396] width 191 height 31
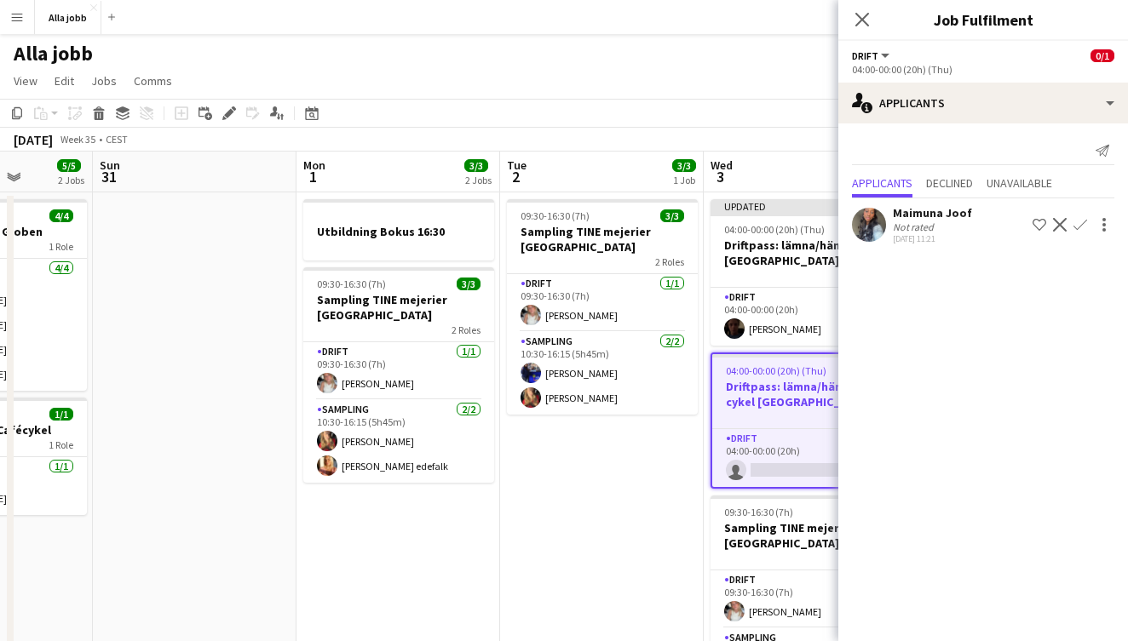
click at [1083, 224] on app-icon "Confirm" at bounding box center [1080, 225] width 14 height 14
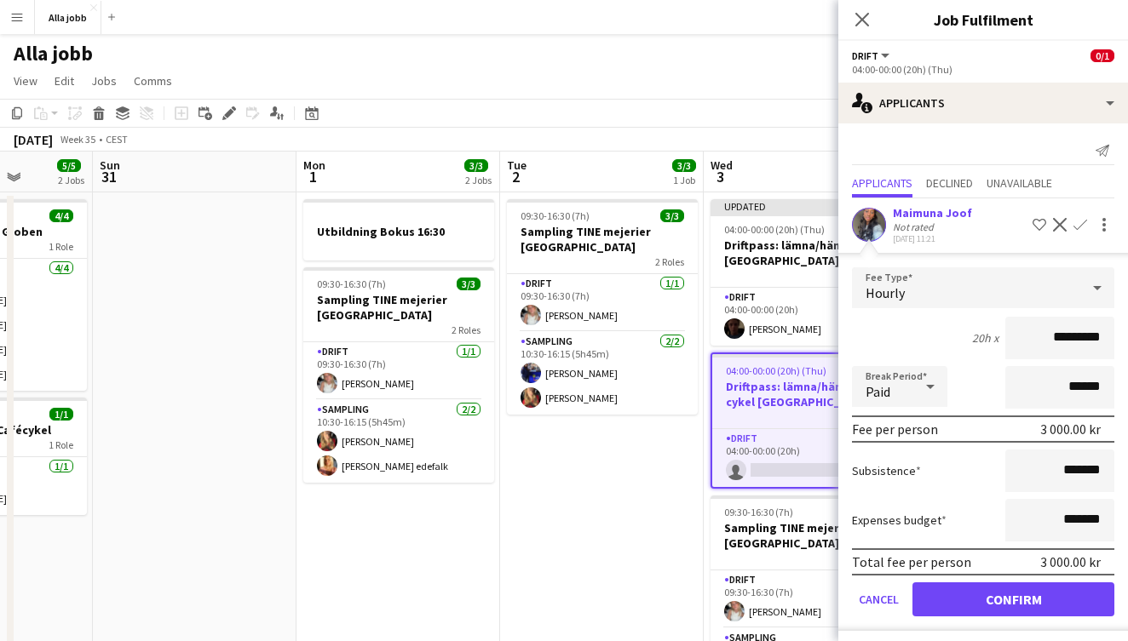
click at [986, 608] on button "Confirm" at bounding box center [1013, 600] width 202 height 34
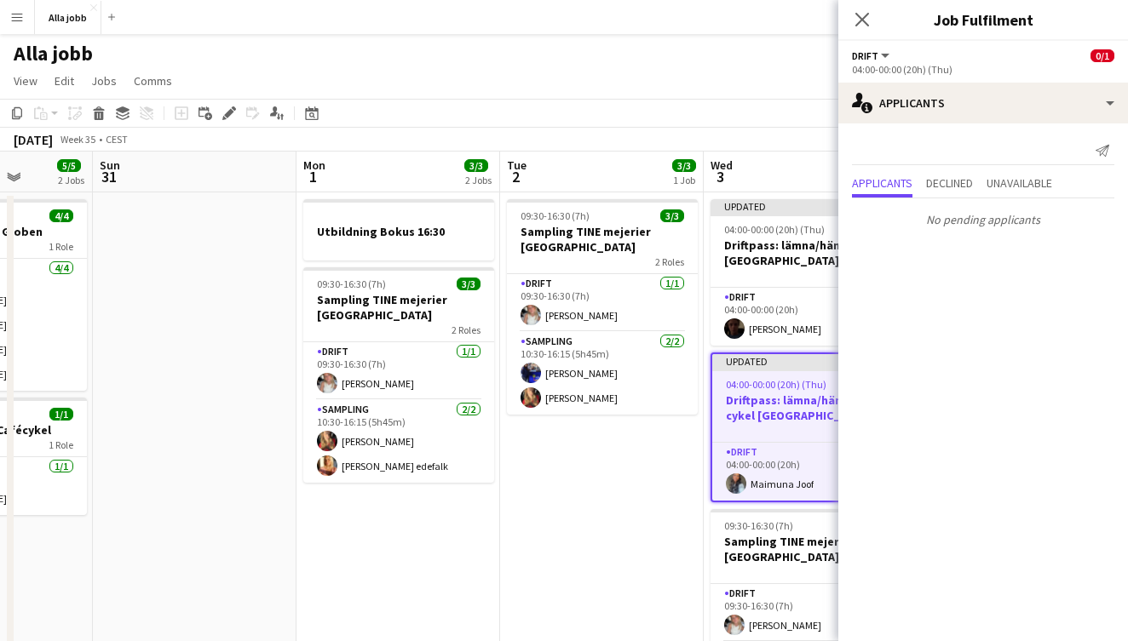
click at [512, 518] on app-date-cell "09:30-16:30 (7h) 3/3 Sampling TINE mejerier Stockholm 2 Roles Drift [DATE] 09:3…" at bounding box center [602, 568] width 204 height 750
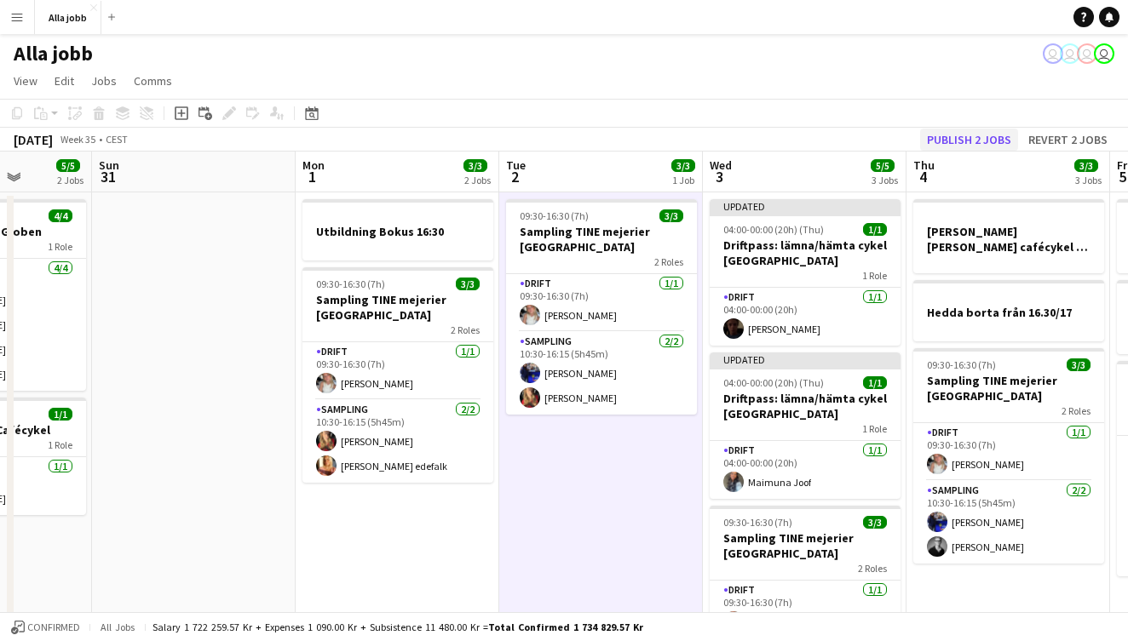
click at [974, 137] on button "Publish 2 jobs" at bounding box center [969, 140] width 98 height 22
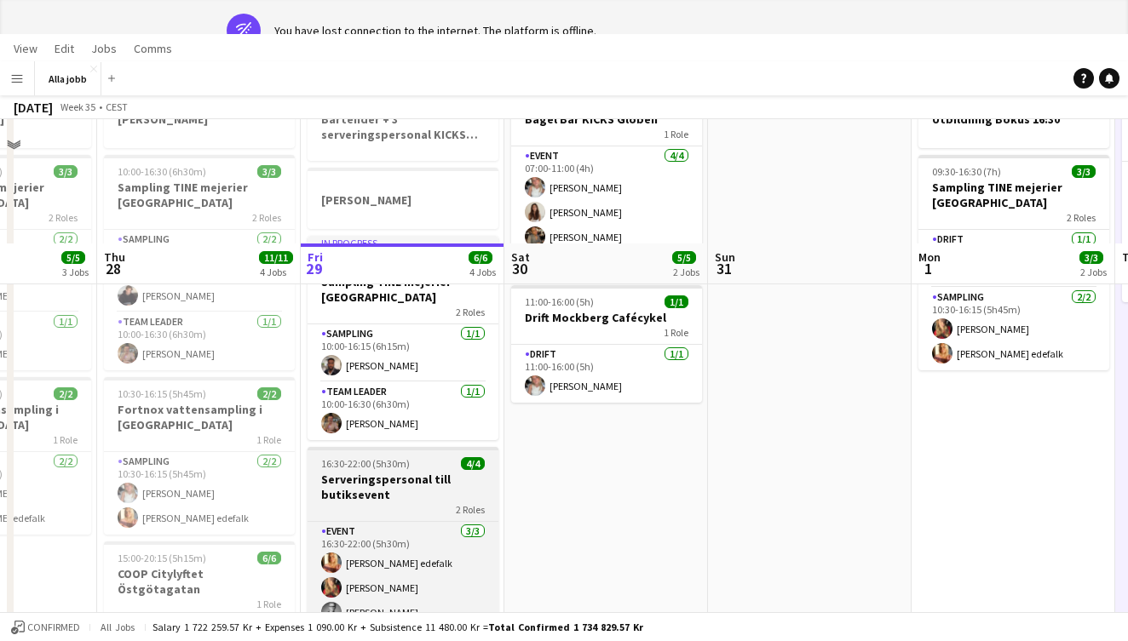
scroll to position [300, 0]
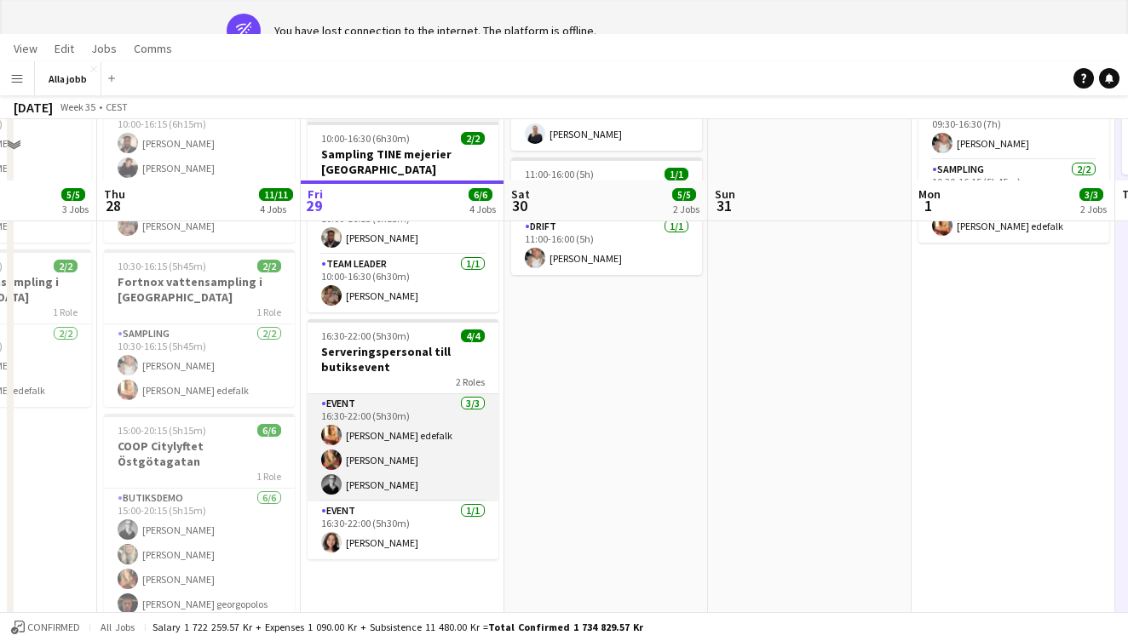
click at [399, 497] on app-card-role "Event [DATE] 16:30-22:00 (5h30m) [PERSON_NAME] edefalk [PERSON_NAME] [PERSON_NA…" at bounding box center [402, 447] width 191 height 107
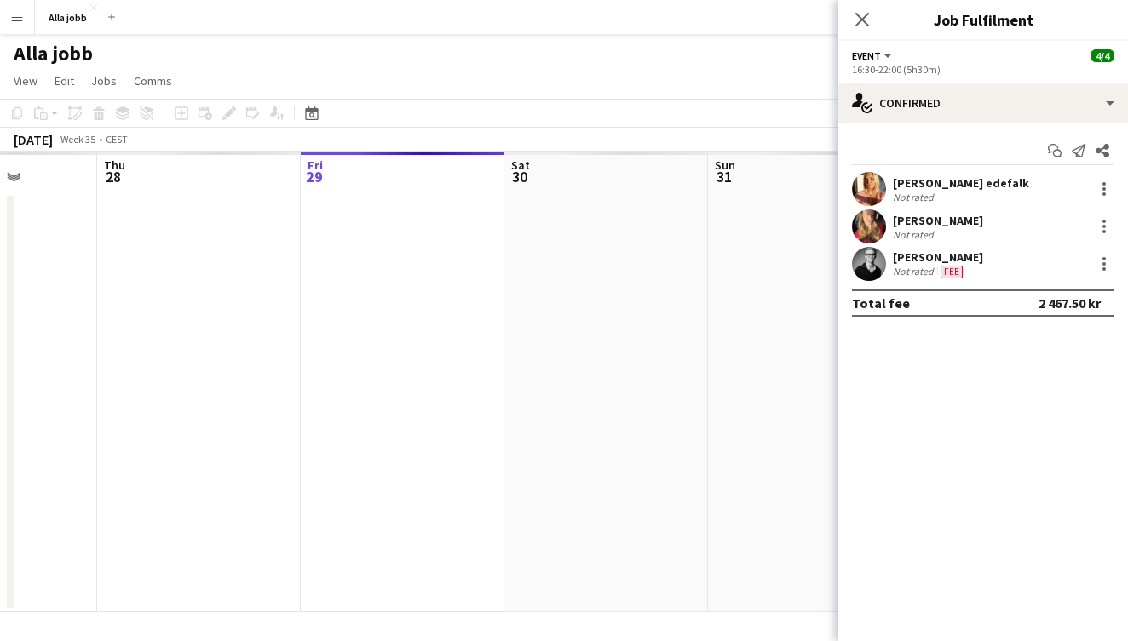
scroll to position [0, 0]
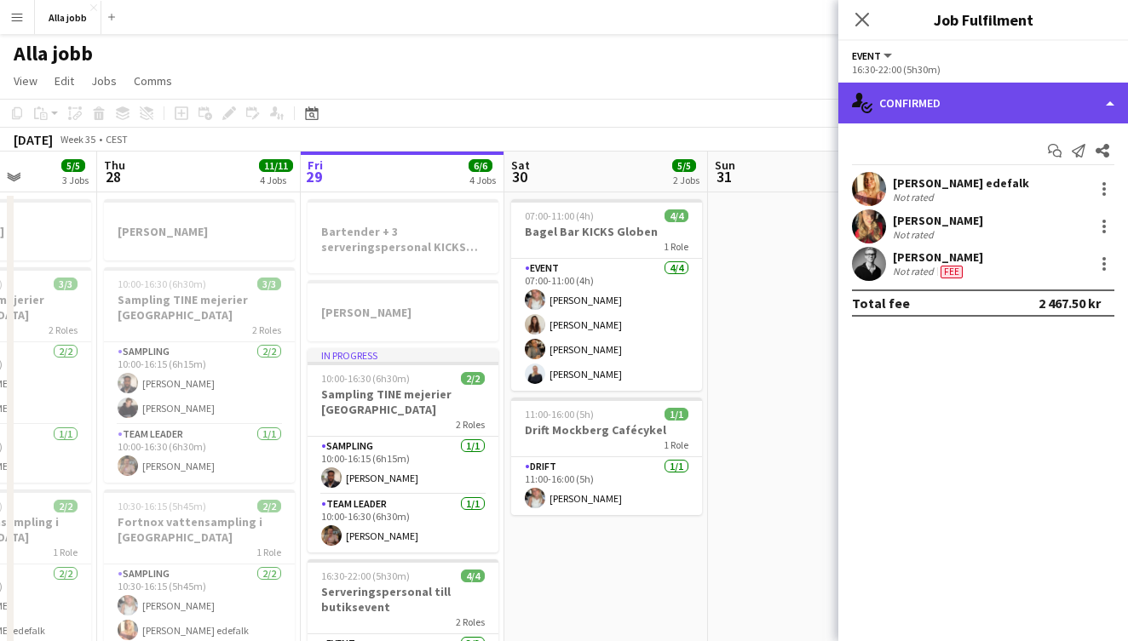
click at [930, 107] on div "single-neutral-actions-check-2 Confirmed" at bounding box center [983, 103] width 290 height 41
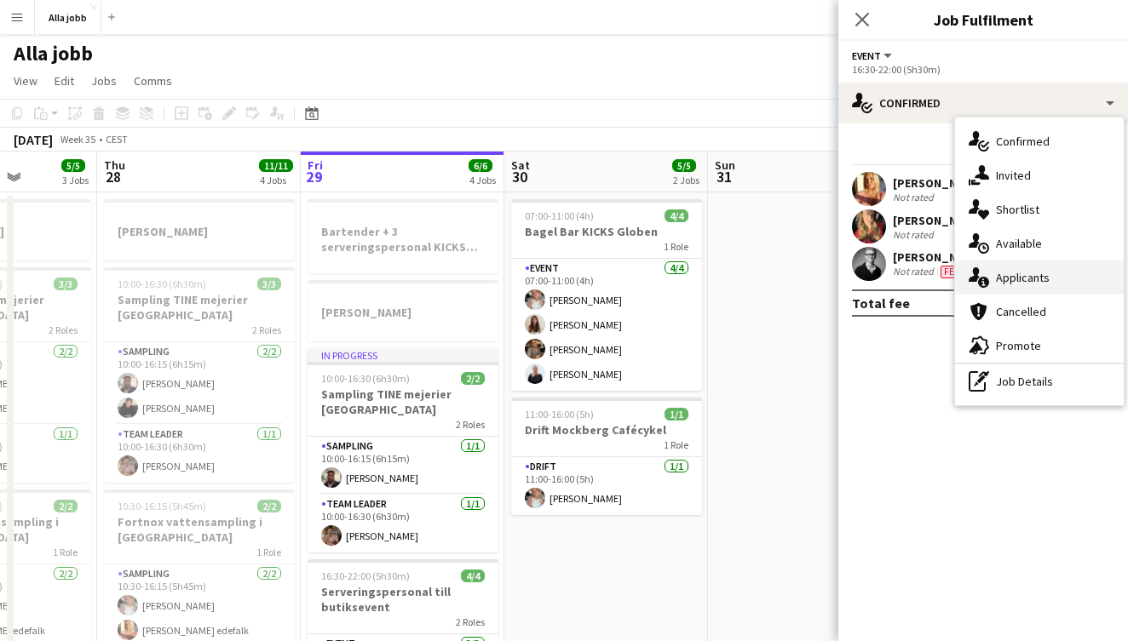
click at [1015, 274] on div "single-neutral-actions-information Applicants" at bounding box center [1039, 278] width 169 height 34
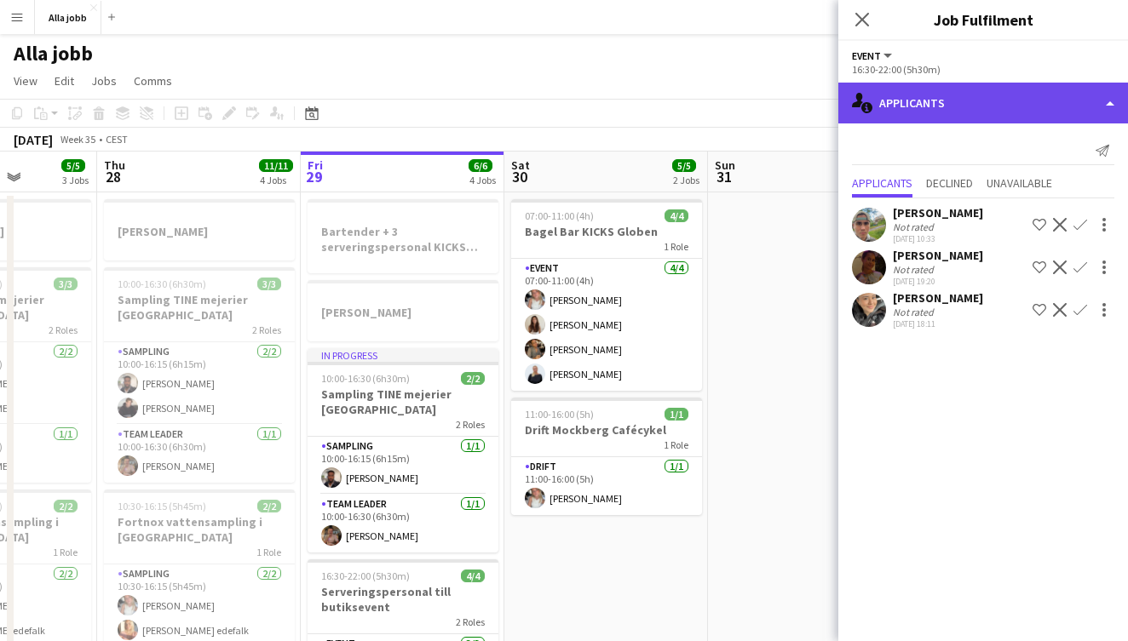
click at [928, 105] on div "single-neutral-actions-information Applicants" at bounding box center [983, 103] width 290 height 41
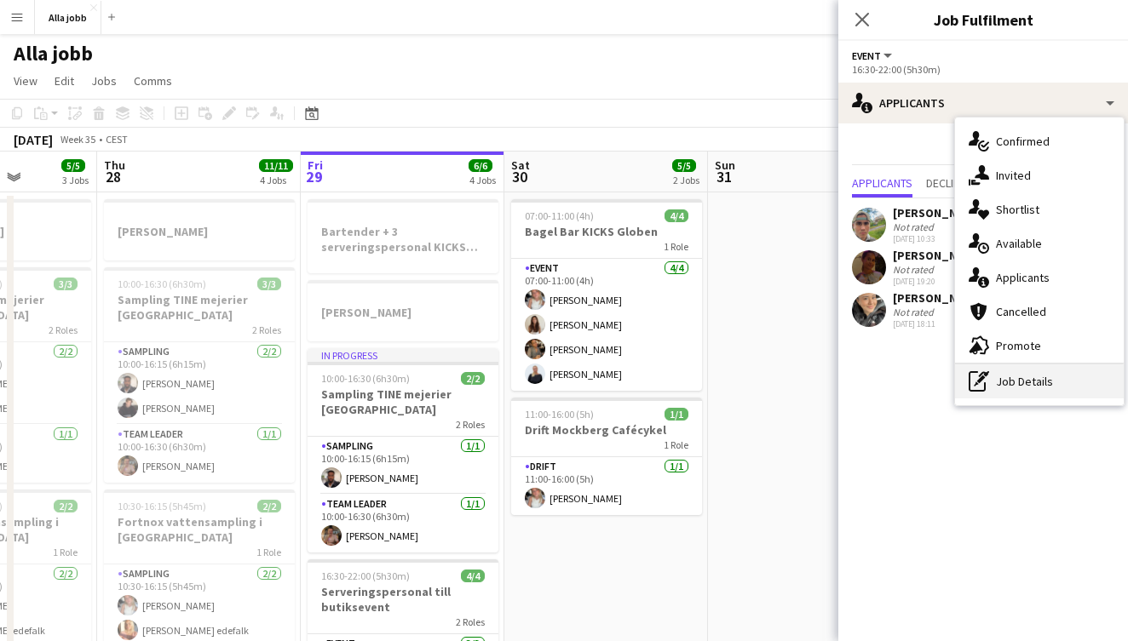
click at [991, 394] on div "pen-write Job Details" at bounding box center [1039, 382] width 169 height 34
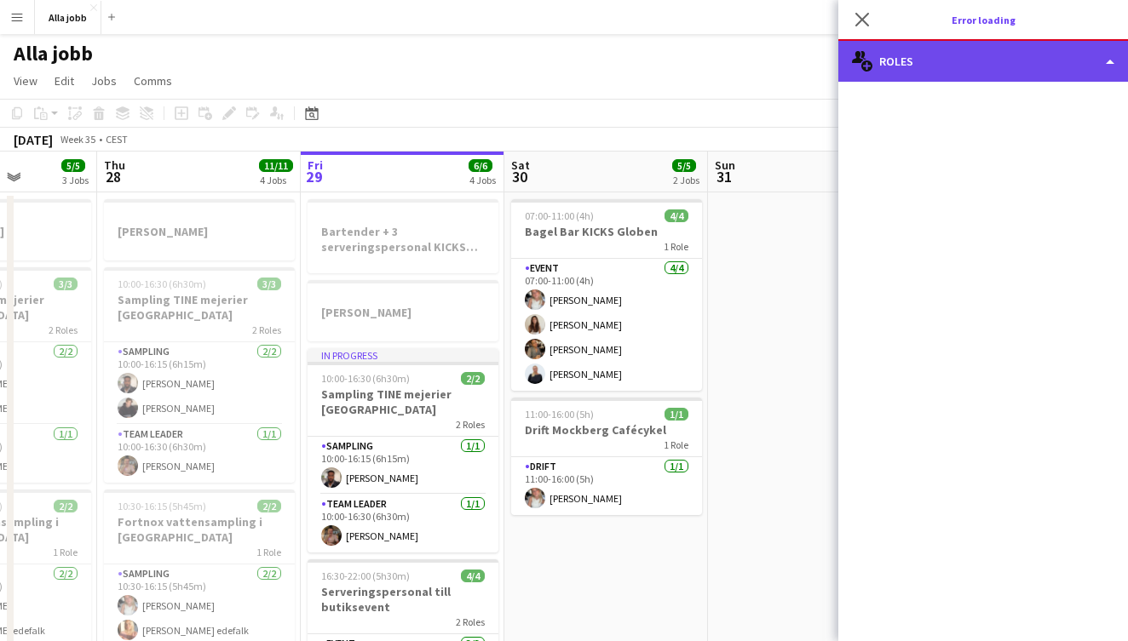
click at [940, 67] on div "multiple-users-add Roles" at bounding box center [983, 61] width 290 height 41
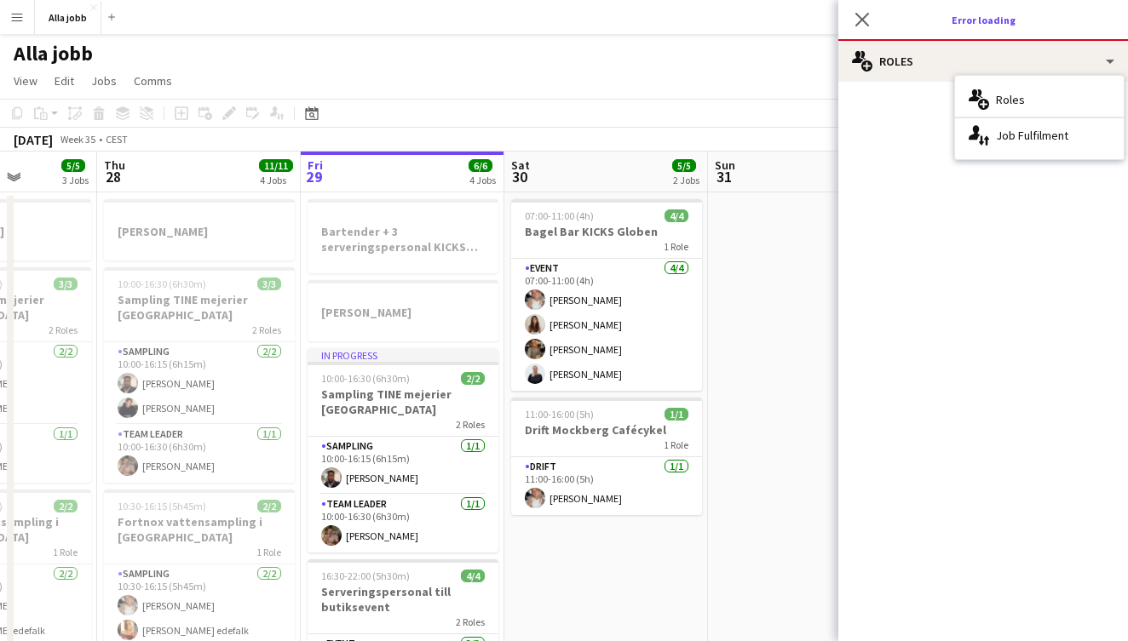
click at [750, 233] on app-date-cell at bounding box center [810, 568] width 204 height 750
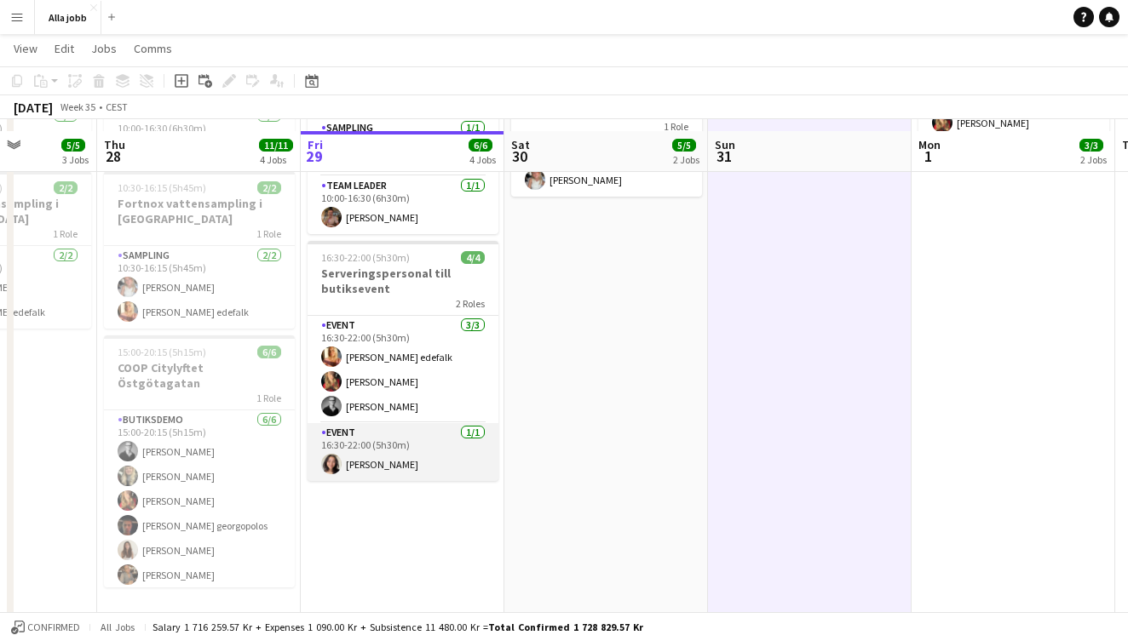
scroll to position [329, 0]
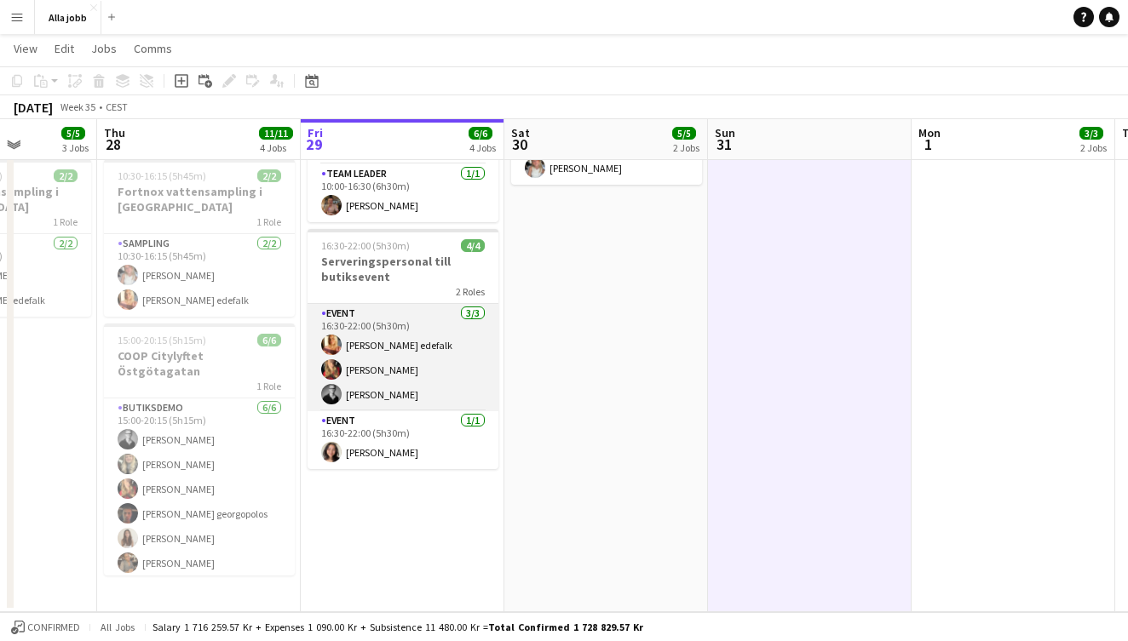
click at [403, 368] on app-card-role "Event [DATE] 16:30-22:00 (5h30m) [PERSON_NAME] edefalk [PERSON_NAME] [PERSON_NA…" at bounding box center [402, 357] width 191 height 107
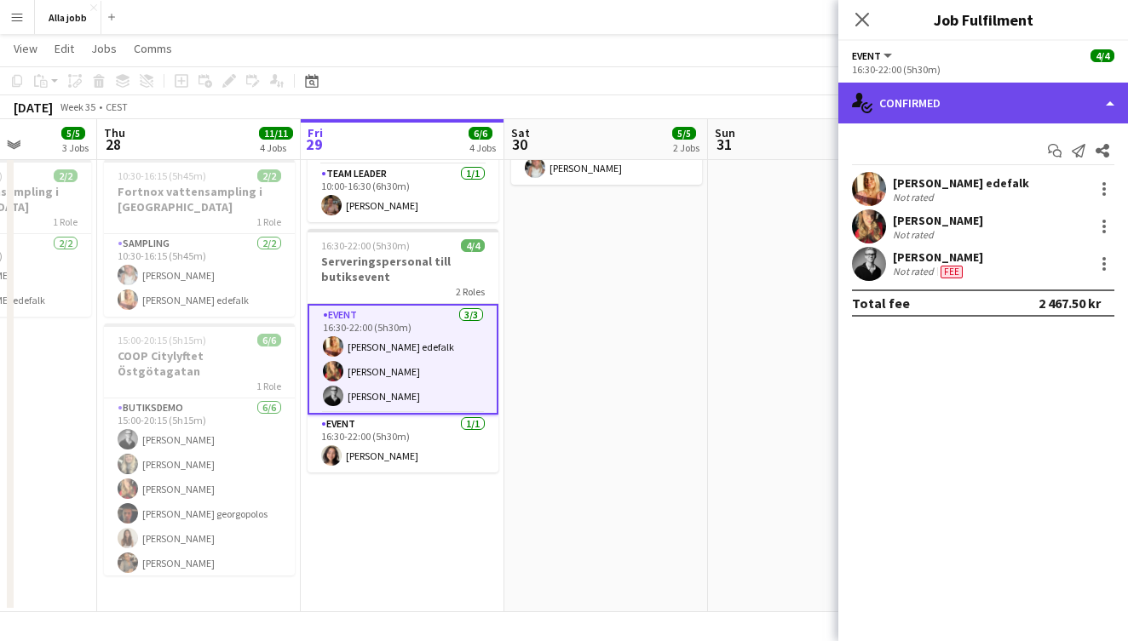
click at [942, 112] on div "single-neutral-actions-check-2 Confirmed" at bounding box center [983, 103] width 290 height 41
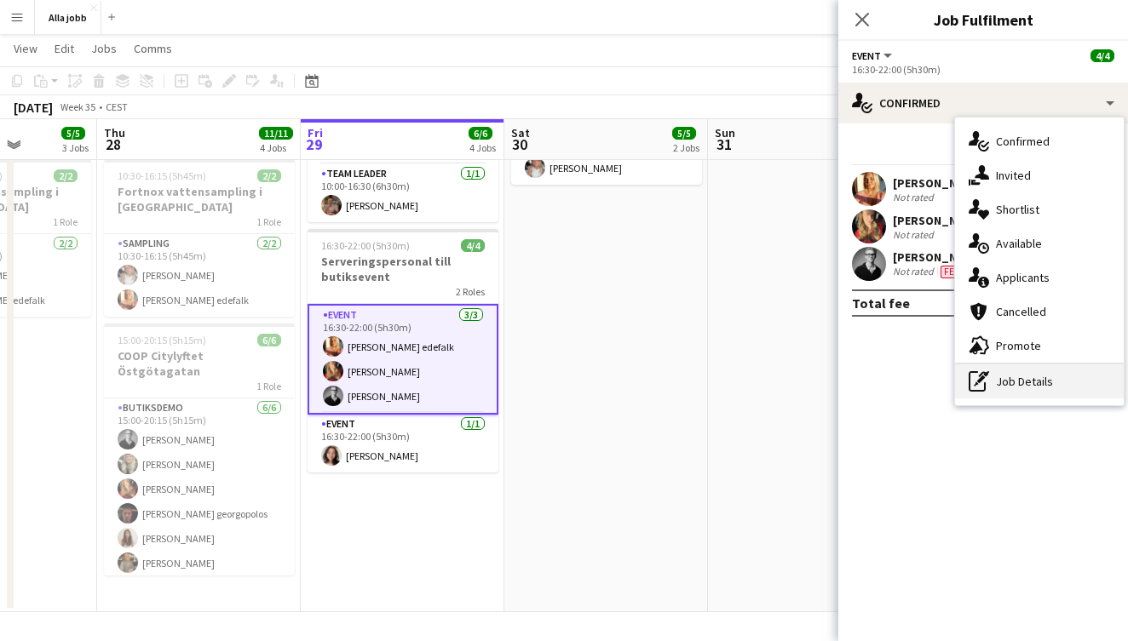
click at [990, 377] on div "pen-write Job Details" at bounding box center [1039, 382] width 169 height 34
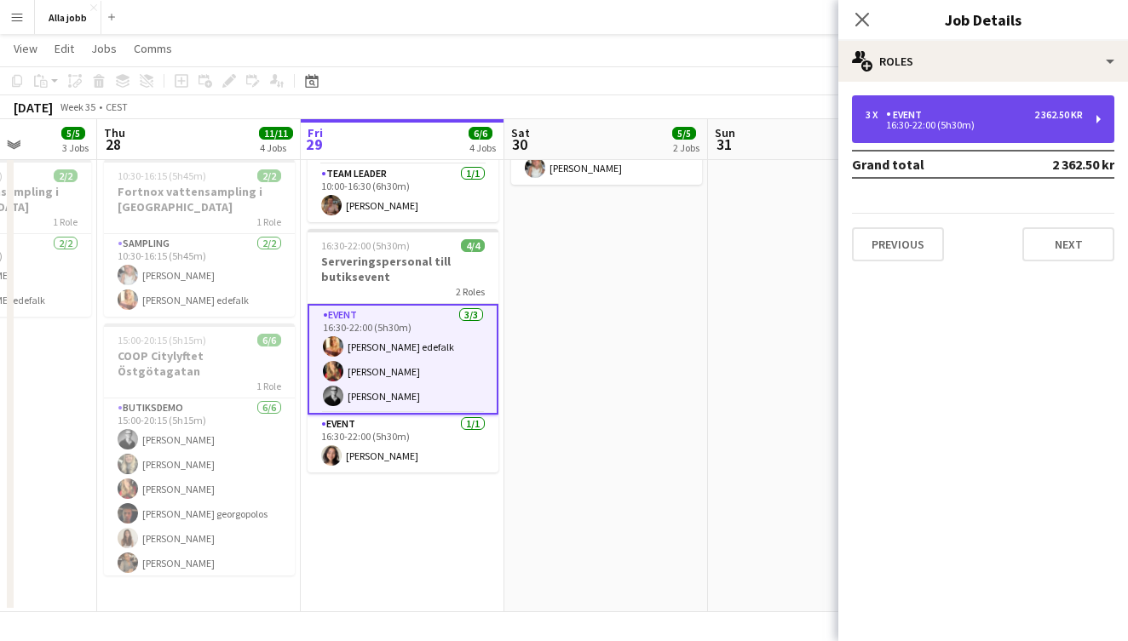
click at [943, 114] on div "3 x Event 2 362.50 kr" at bounding box center [973, 115] width 217 height 12
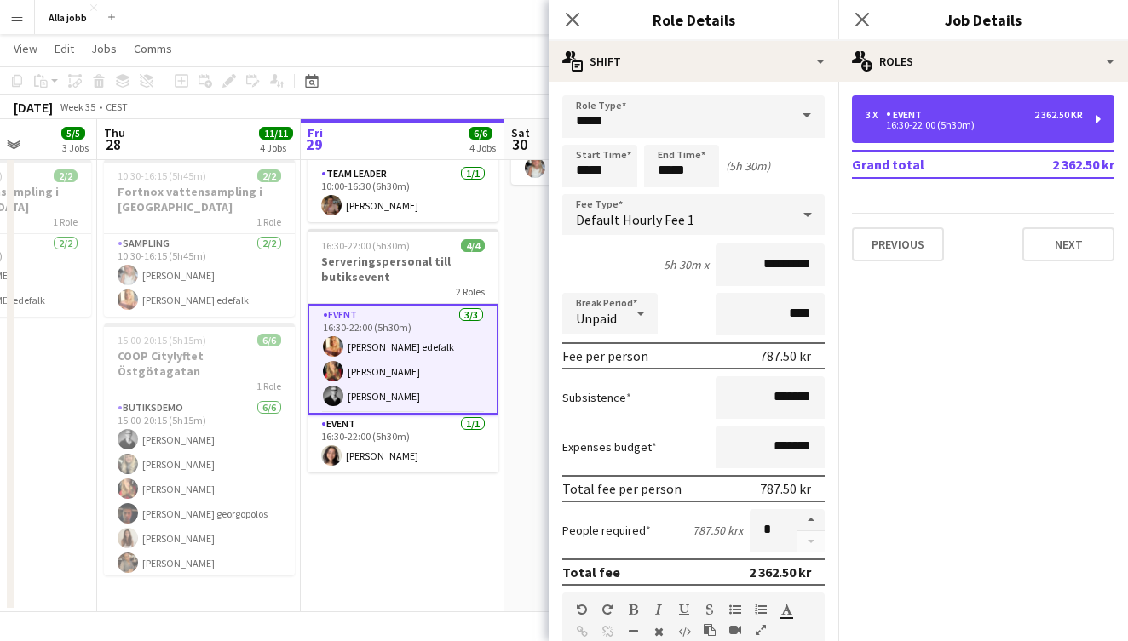
scroll to position [0, 0]
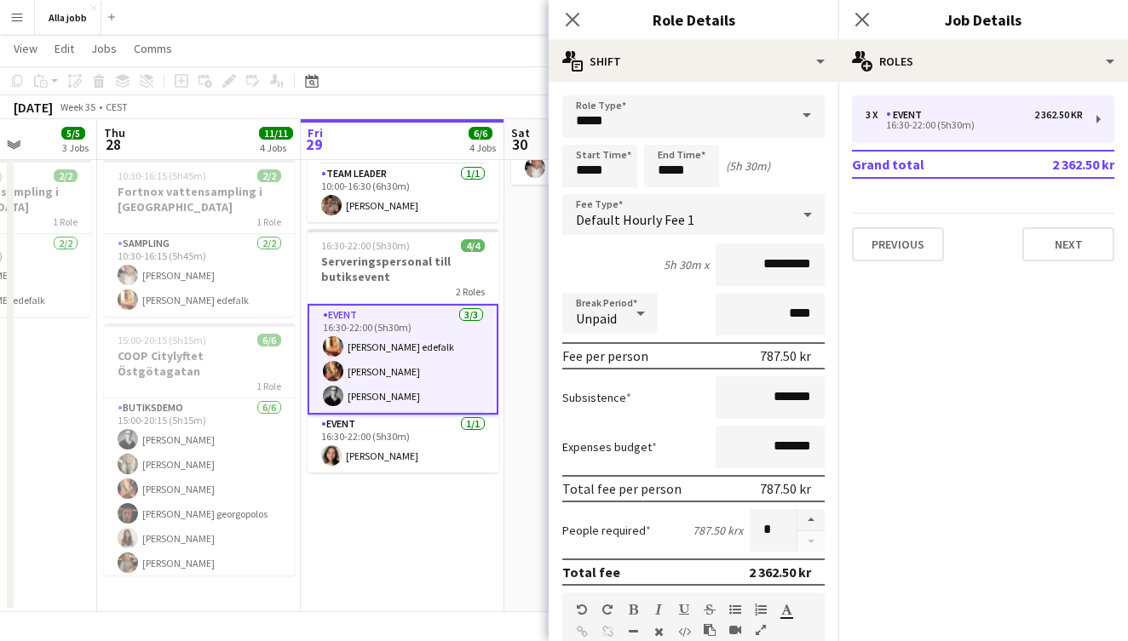
click at [493, 589] on app-date-cell "Bartender + 3 serveringspersonal KICKS Globen [PERSON_NAME] In progress 10:00-1…" at bounding box center [403, 237] width 204 height 750
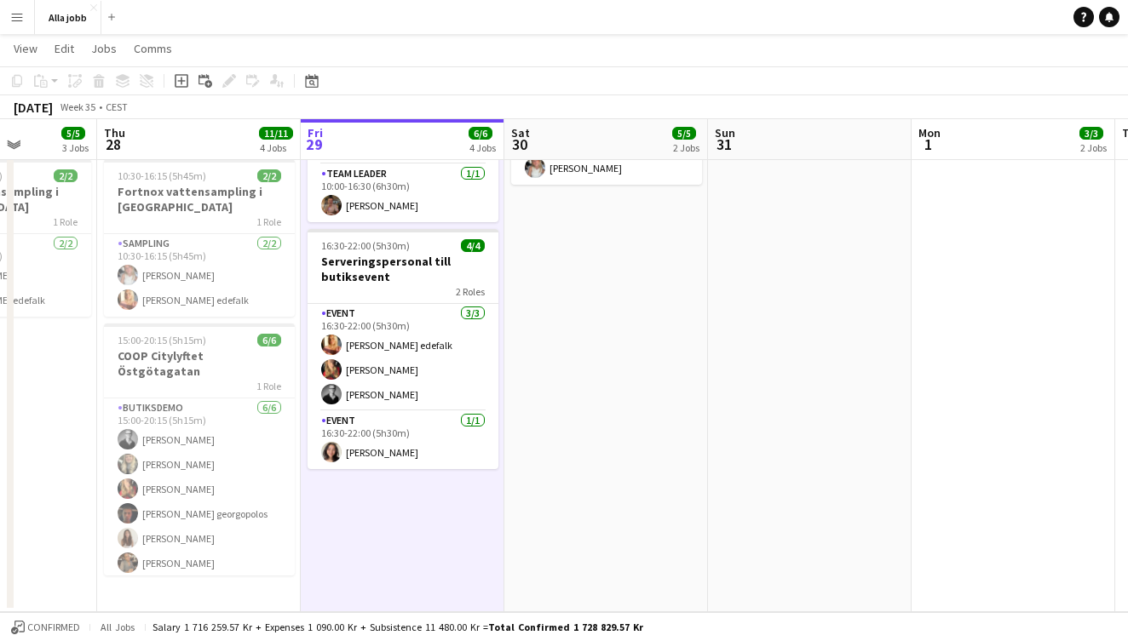
click at [727, 353] on app-date-cell at bounding box center [810, 237] width 204 height 750
